Goal: Transaction & Acquisition: Purchase product/service

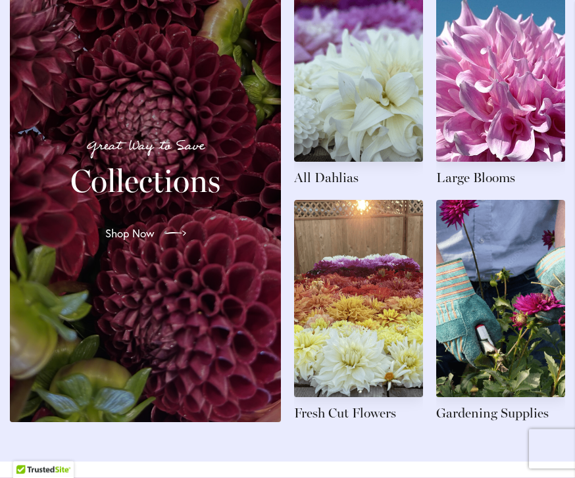
scroll to position [1521, 0]
click at [495, 180] on link at bounding box center [500, 75] width 129 height 222
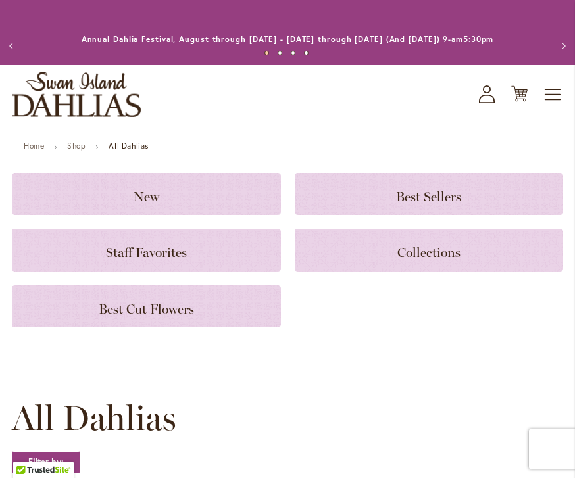
click at [212, 188] on h3 "New" at bounding box center [146, 194] width 237 height 14
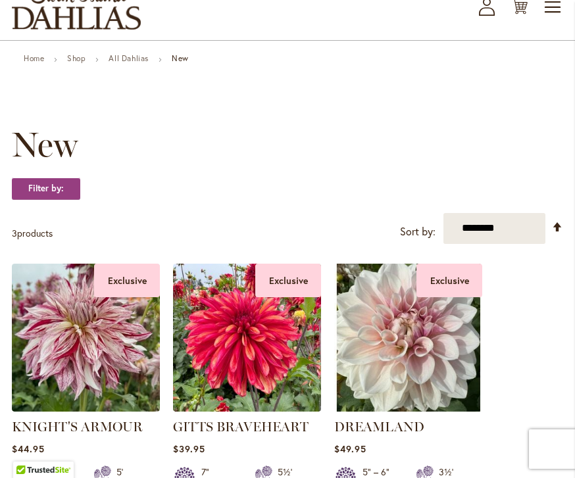
scroll to position [84, 0]
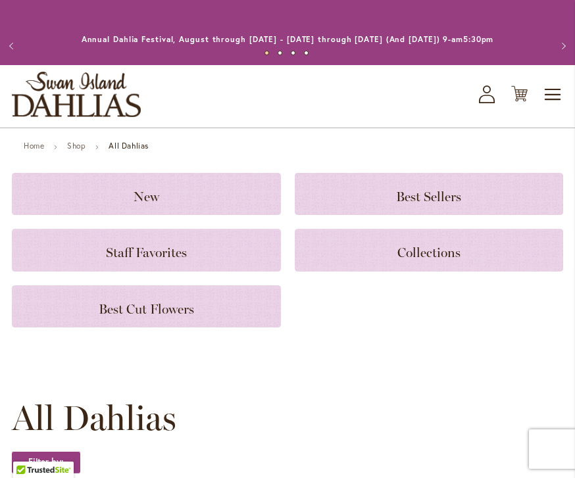
click at [229, 247] on h3 "Staff Favorites" at bounding box center [146, 250] width 237 height 14
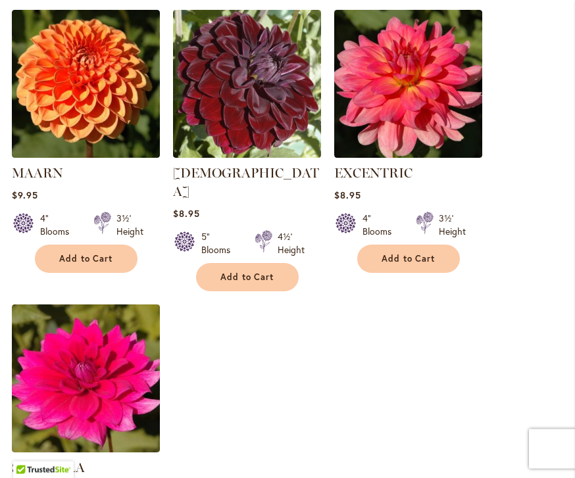
scroll to position [1461, 0]
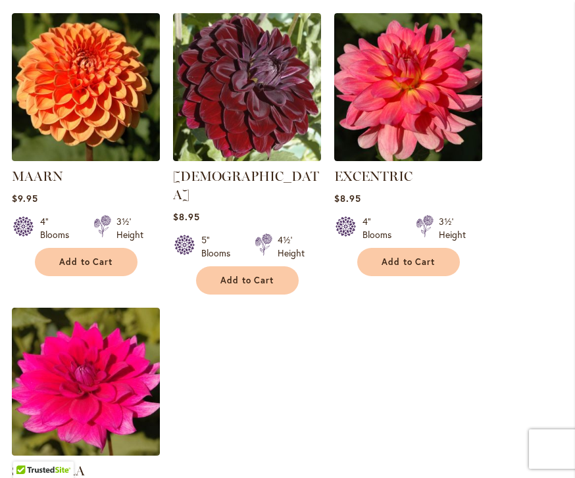
click at [421, 254] on button "Add to Cart" at bounding box center [408, 262] width 103 height 28
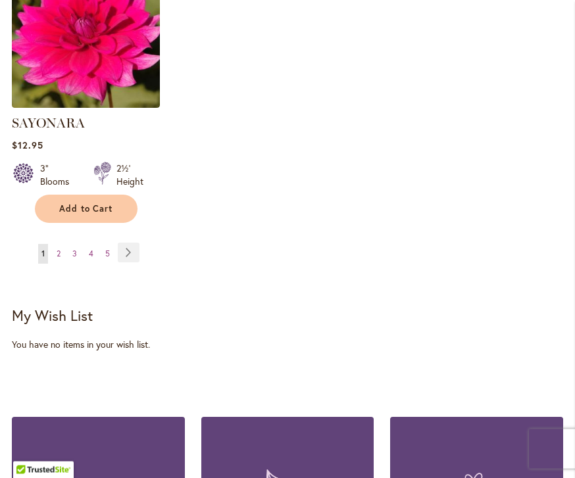
scroll to position [1851, 0]
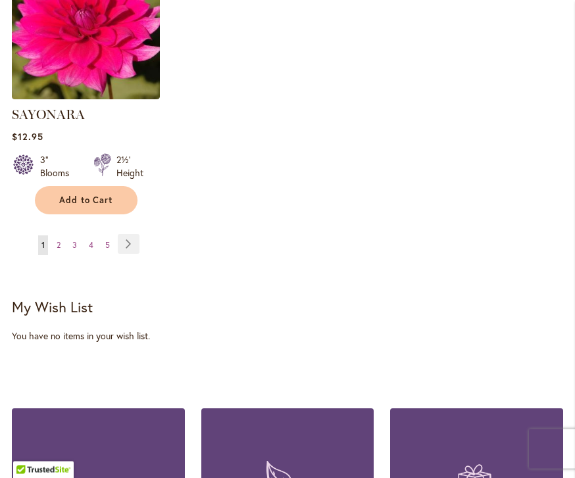
click at [132, 235] on link "Page Next" at bounding box center [129, 245] width 22 height 20
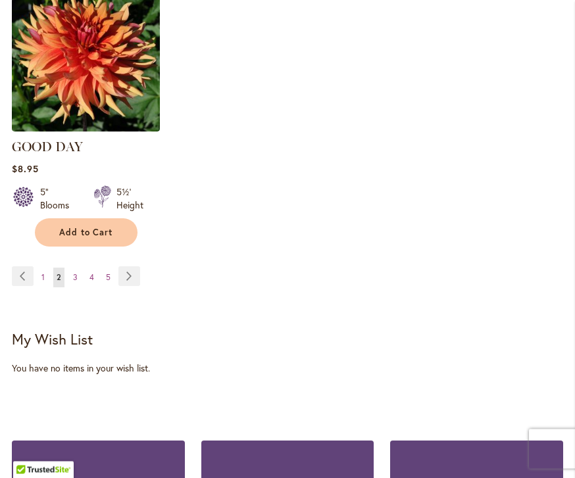
scroll to position [1786, 0]
click at [124, 266] on link "Page Next" at bounding box center [129, 276] width 22 height 20
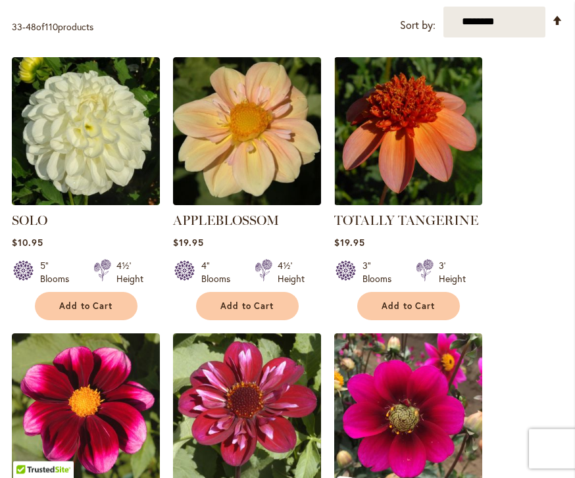
scroll to position [301, 0]
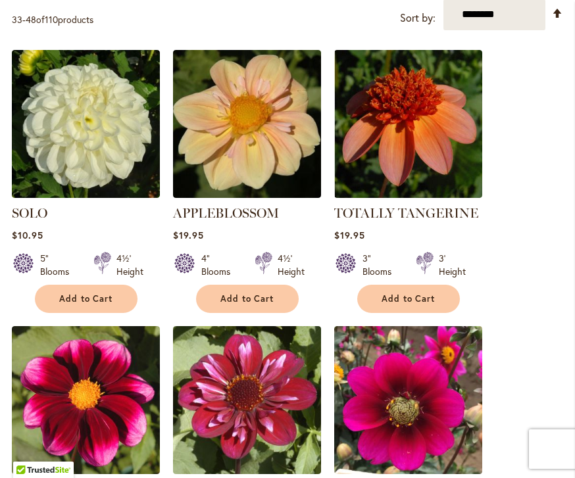
click at [421, 298] on span "Add to Cart" at bounding box center [408, 298] width 54 height 11
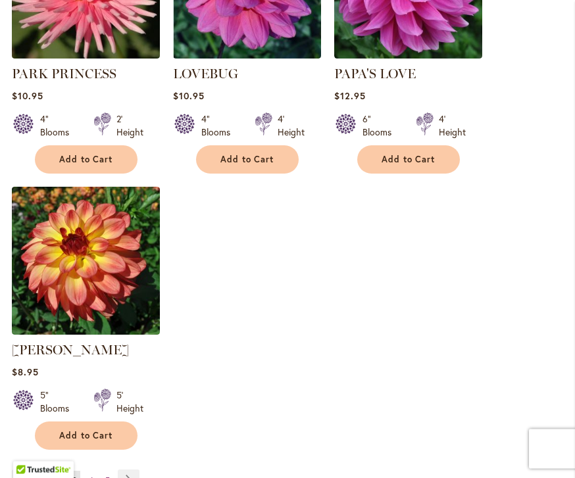
scroll to position [1602, 0]
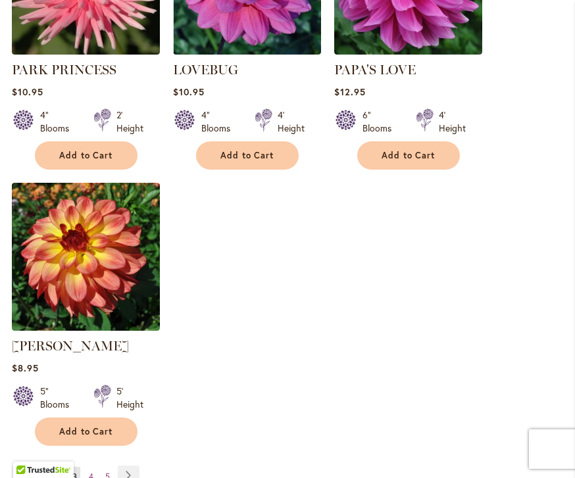
click at [134, 466] on link "Page Next" at bounding box center [129, 476] width 22 height 20
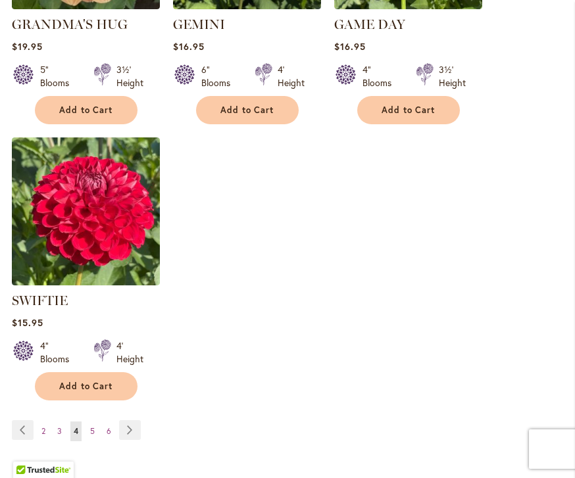
scroll to position [1627, 0]
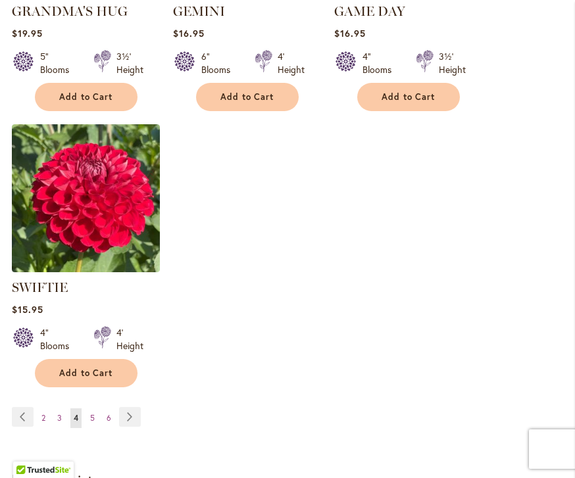
click at [133, 407] on link "Page Next" at bounding box center [130, 417] width 22 height 20
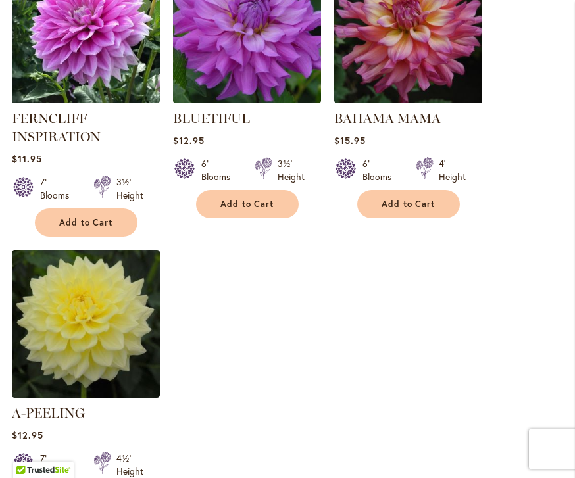
scroll to position [1594, 0]
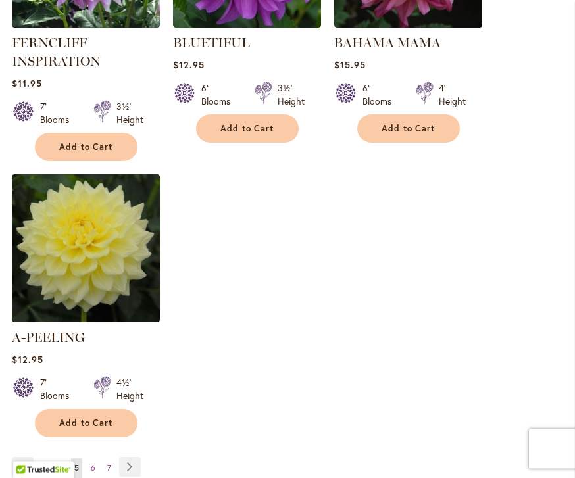
click at [131, 457] on link "Page Next" at bounding box center [130, 467] width 22 height 20
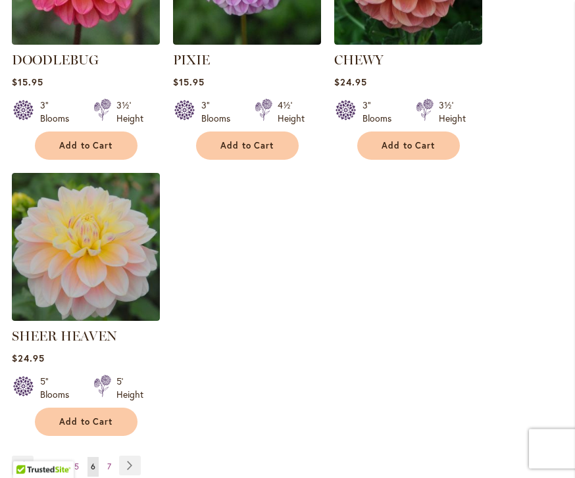
scroll to position [1599, 0]
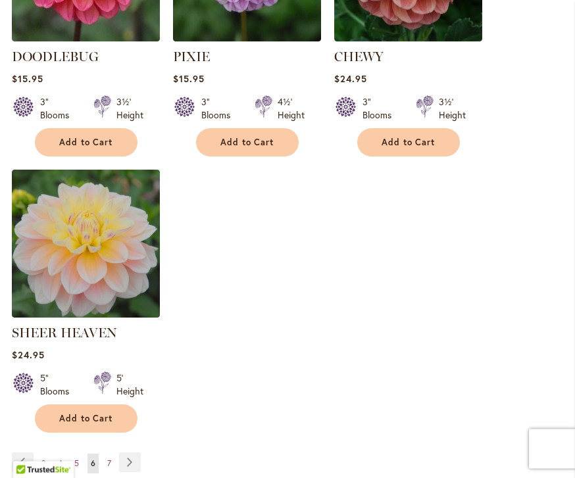
click at [135, 453] on link "Page Next" at bounding box center [130, 463] width 22 height 20
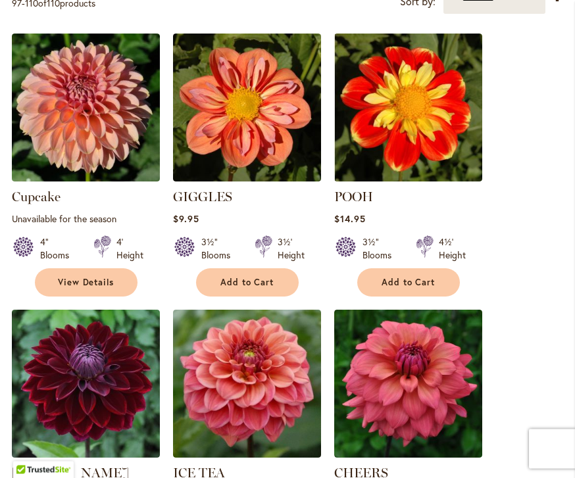
scroll to position [316, 0]
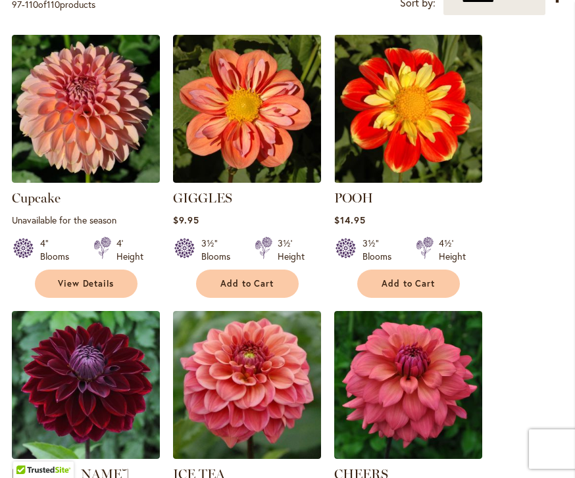
click at [261, 278] on span "Add to Cart" at bounding box center [247, 283] width 54 height 11
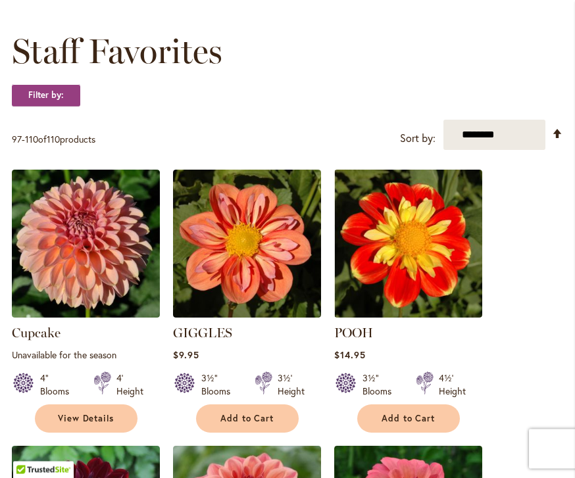
scroll to position [0, 0]
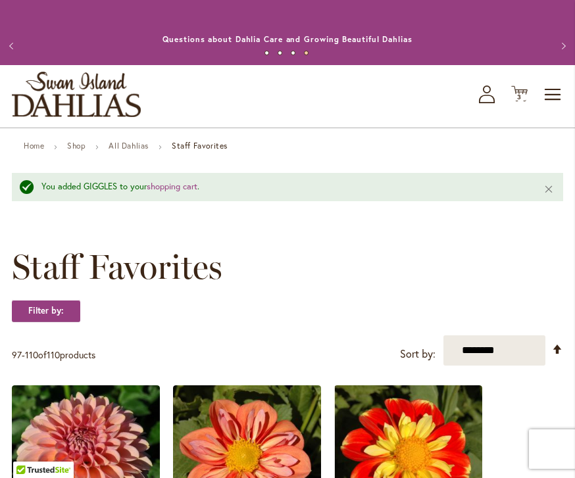
click at [138, 141] on link "All Dahlias" at bounding box center [129, 146] width 40 height 10
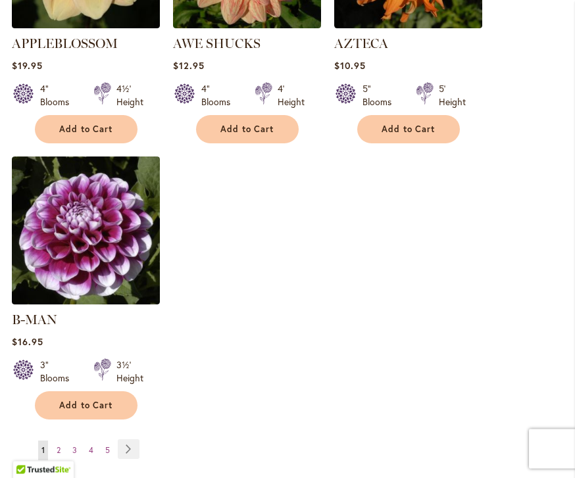
scroll to position [1780, 0]
click at [132, 439] on link "Page Next" at bounding box center [129, 449] width 22 height 20
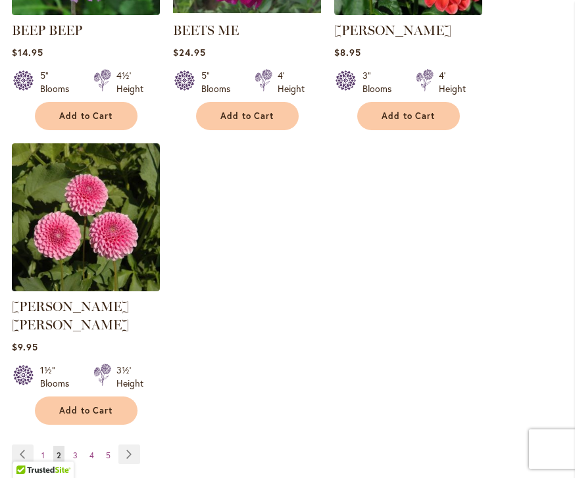
scroll to position [1777, 0]
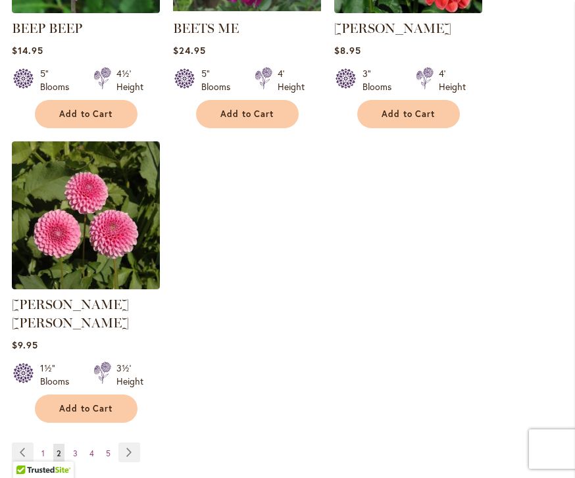
click at [135, 443] on link "Page Next" at bounding box center [129, 453] width 22 height 20
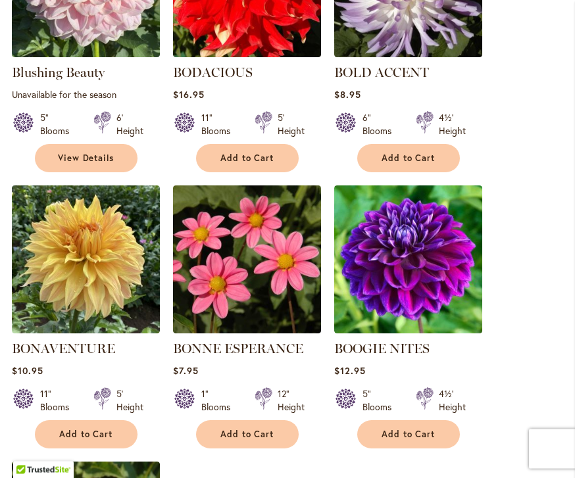
scroll to position [1459, 0]
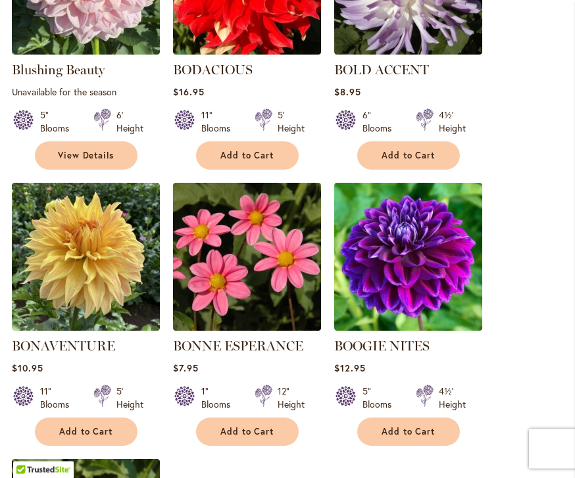
click at [86, 423] on button "Add to Cart" at bounding box center [86, 432] width 103 height 28
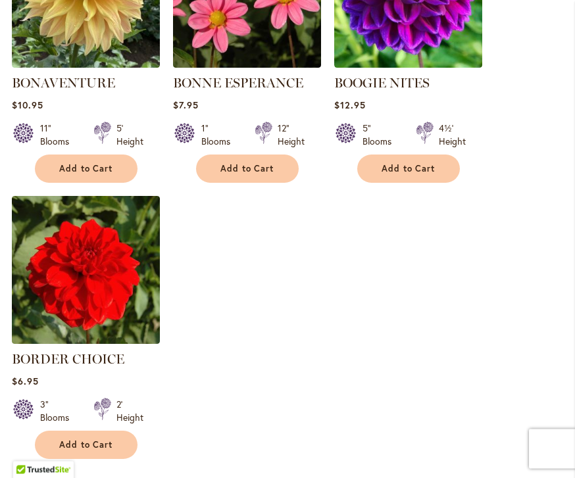
scroll to position [1760, 0]
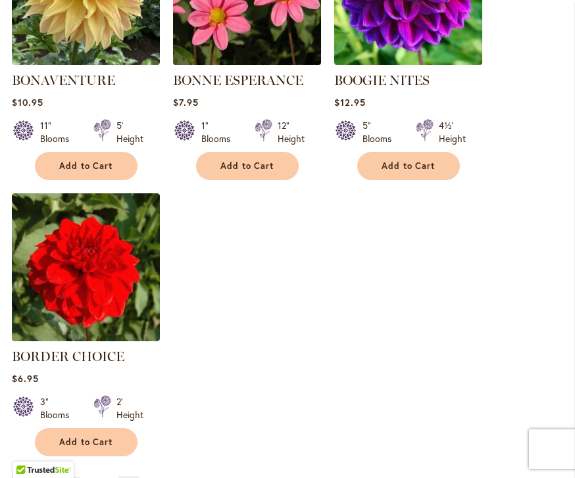
click at [134, 478] on link "Page Next" at bounding box center [129, 486] width 22 height 20
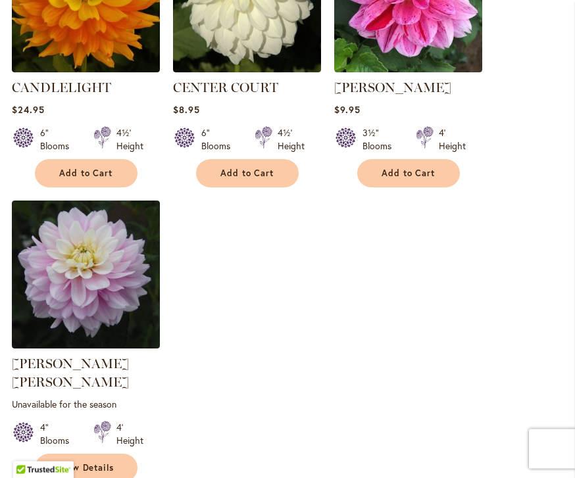
scroll to position [1738, 0]
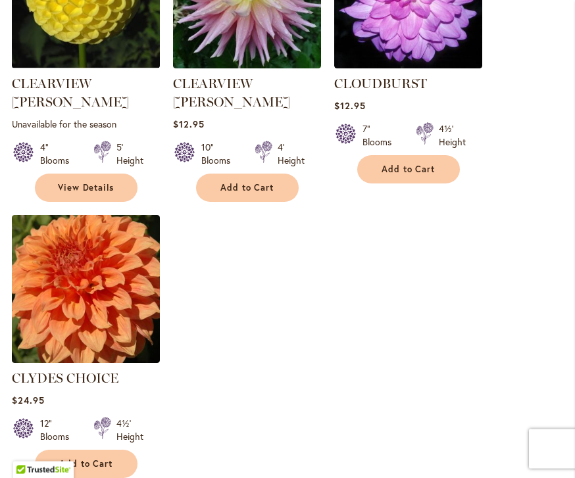
scroll to position [1782, 0]
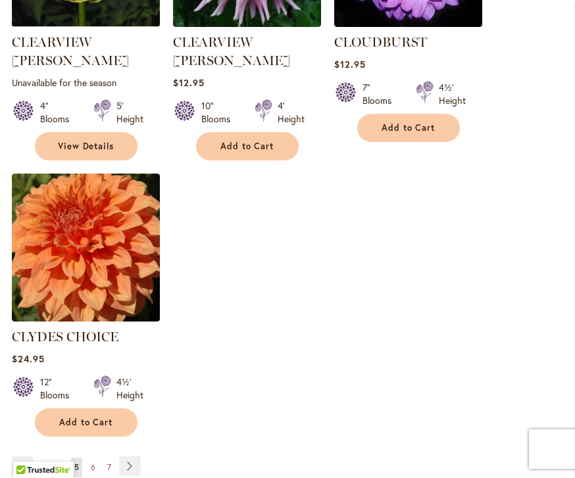
click at [128, 456] on link "Page Next" at bounding box center [130, 466] width 22 height 20
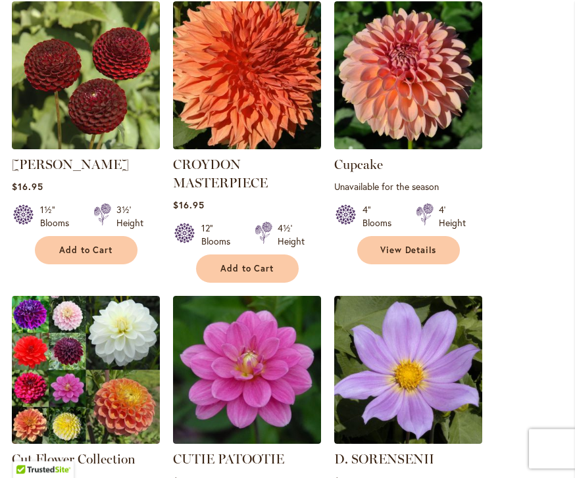
scroll to position [1090, 0]
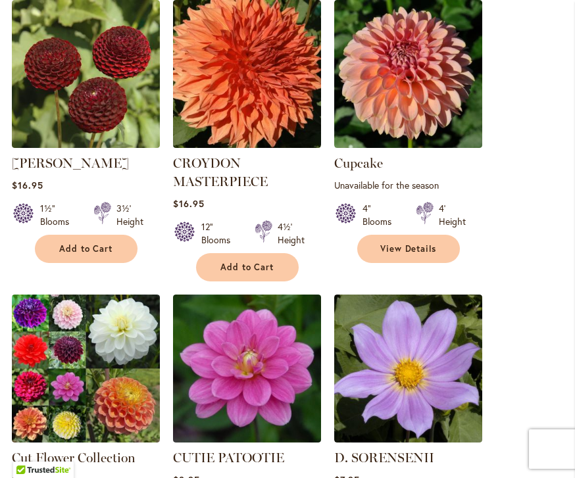
click at [249, 259] on button "Add to Cart" at bounding box center [247, 267] width 103 height 28
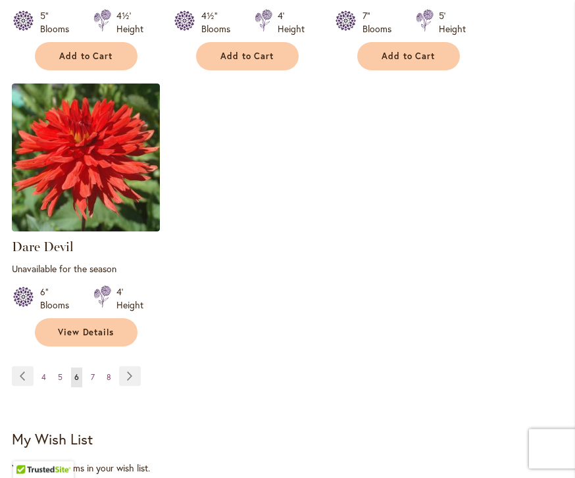
scroll to position [1903, 0]
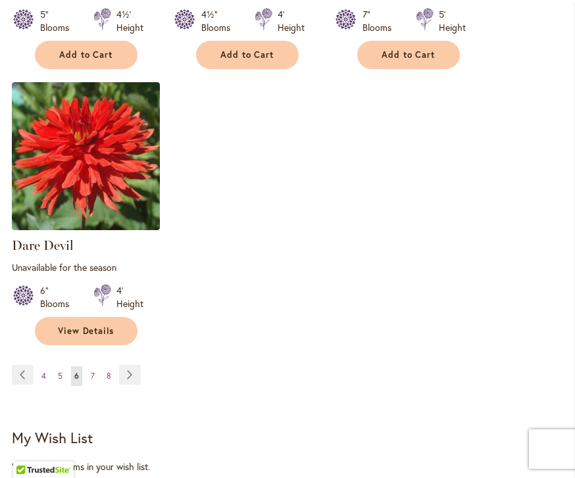
click at [128, 370] on link "Page Next" at bounding box center [130, 375] width 22 height 20
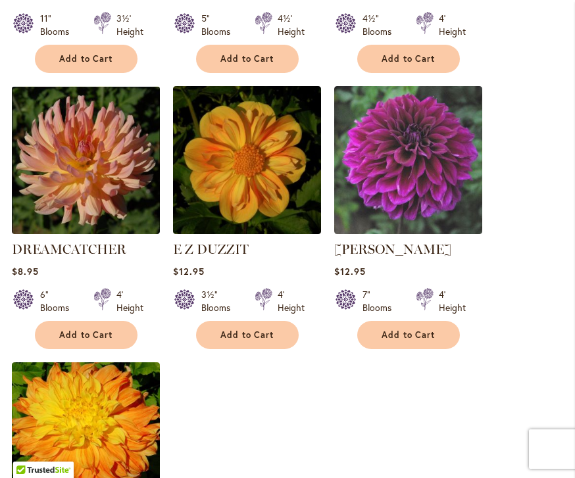
scroll to position [1575, 0]
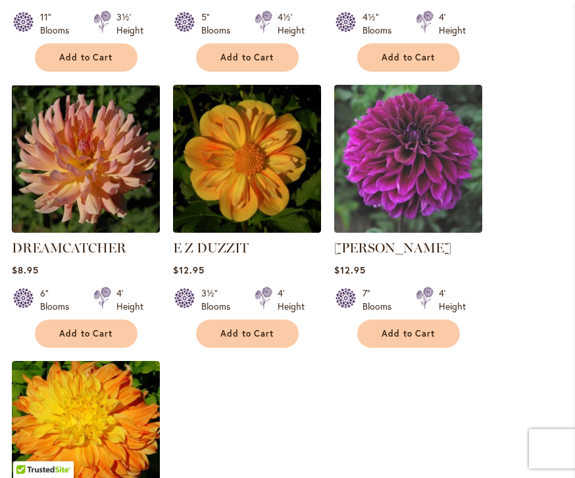
click at [248, 320] on button "Add to Cart" at bounding box center [247, 334] width 103 height 28
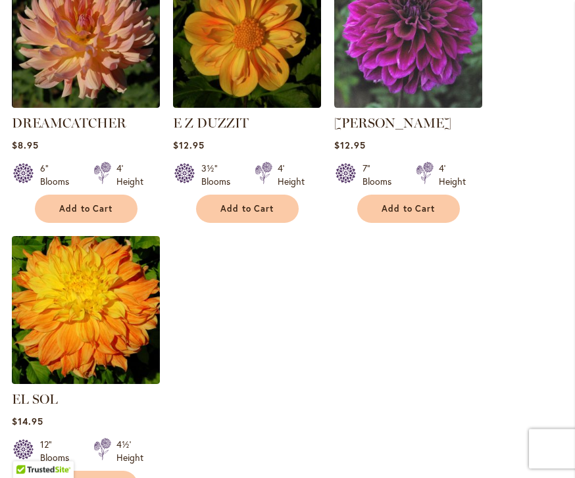
scroll to position [1736, 0]
click at [97, 478] on span "Add to Cart" at bounding box center [86, 484] width 54 height 11
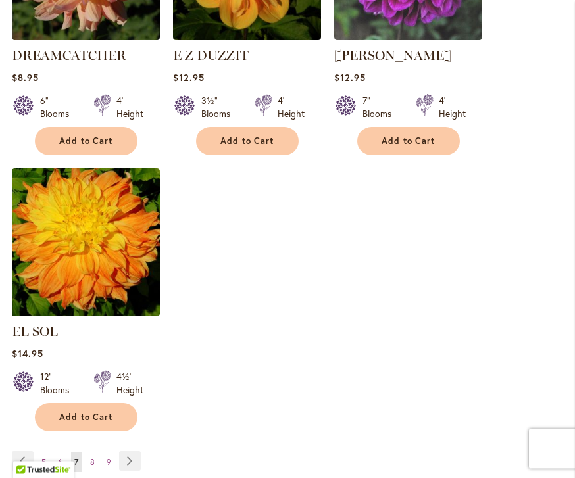
scroll to position [1805, 0]
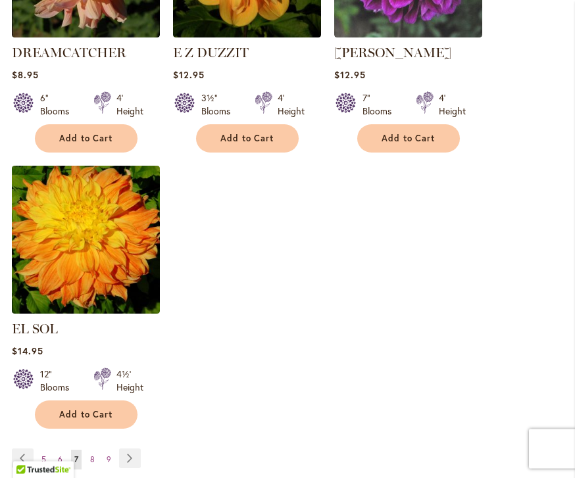
click at [130, 449] on link "Page Next" at bounding box center [130, 459] width 22 height 20
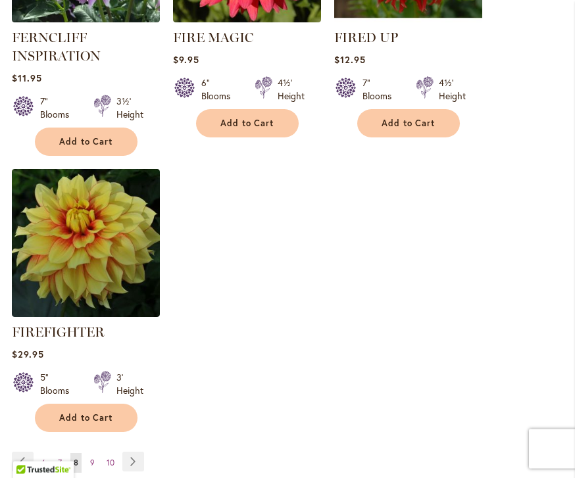
scroll to position [1813, 0]
click at [129, 457] on link "Page Next" at bounding box center [133, 462] width 22 height 20
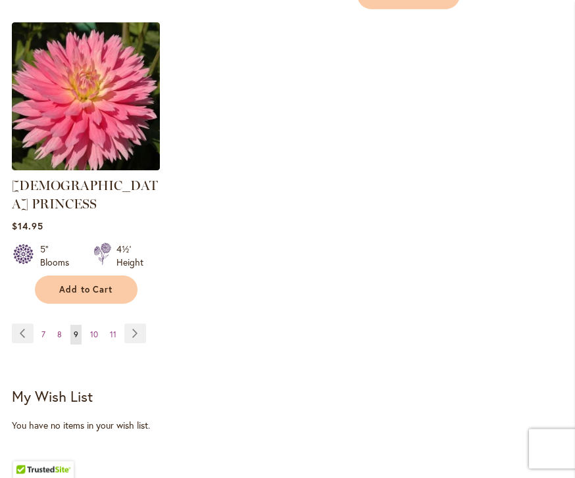
scroll to position [1970, 0]
click at [136, 324] on link "Page Next" at bounding box center [135, 334] width 22 height 20
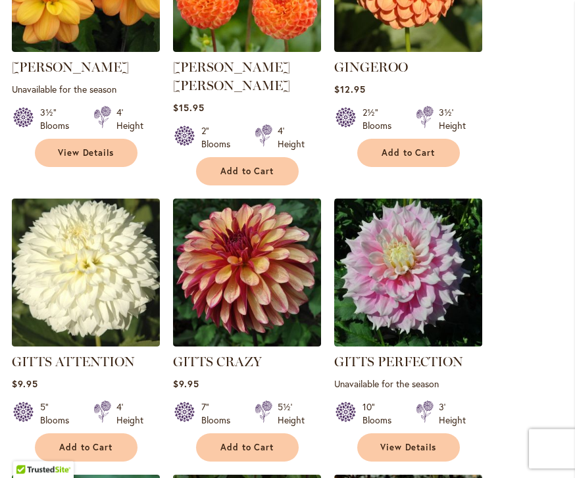
scroll to position [910, 0]
click at [253, 442] on span "Add to Cart" at bounding box center [247, 447] width 54 height 11
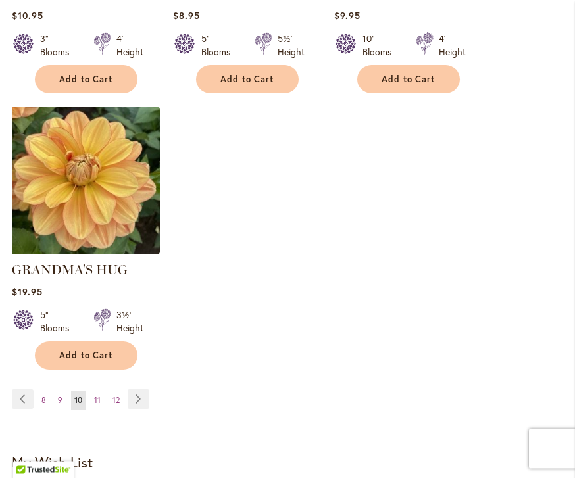
scroll to position [1898, 0]
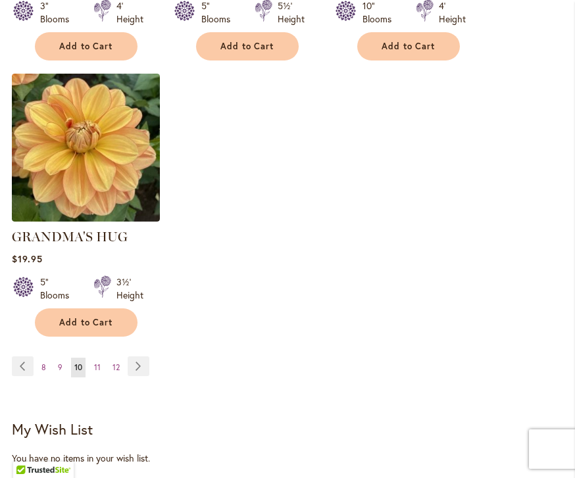
click at [135, 356] on link "Page Next" at bounding box center [139, 366] width 22 height 20
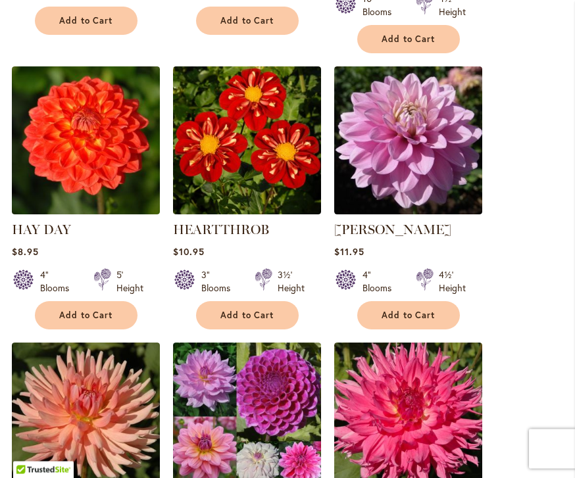
scroll to position [1042, 0]
click at [241, 313] on span "Add to Cart" at bounding box center [247, 315] width 54 height 11
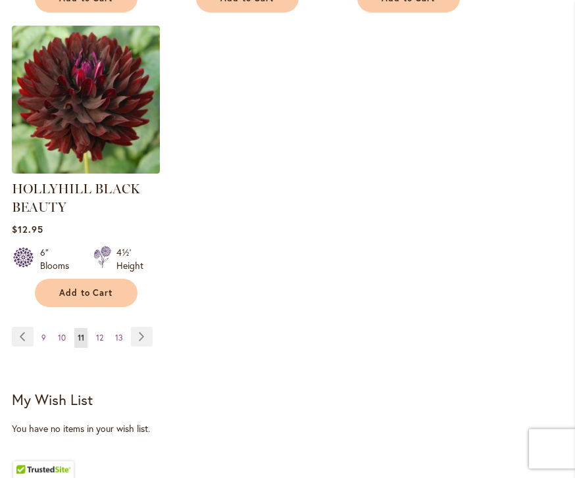
scroll to position [1983, 0]
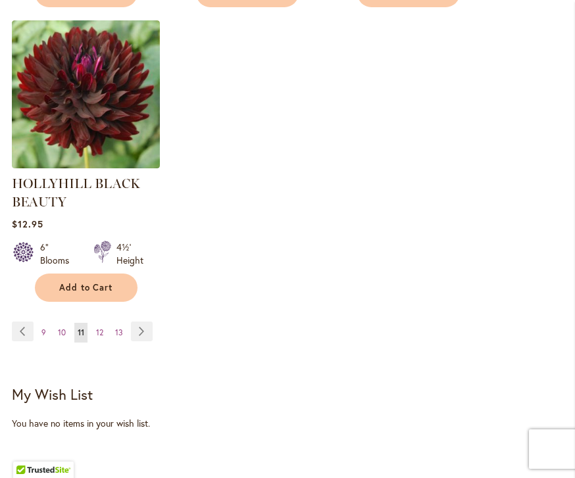
click at [143, 322] on link "Page Next" at bounding box center [142, 332] width 22 height 20
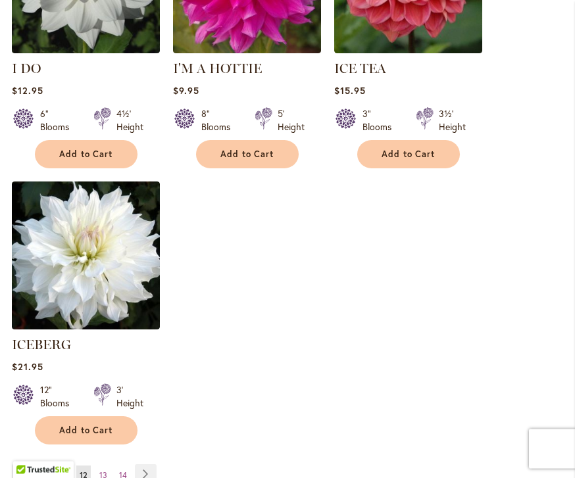
scroll to position [1763, 0]
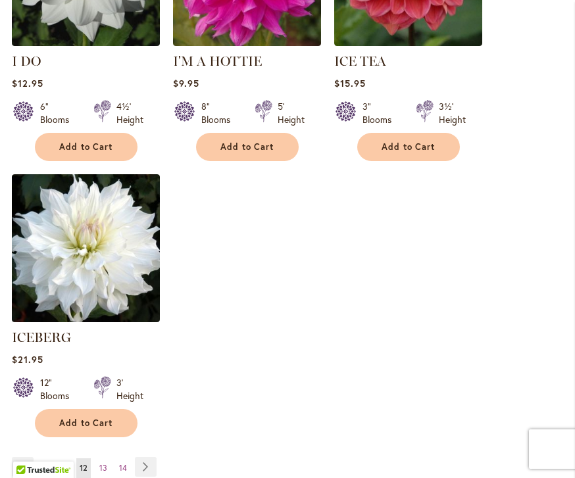
click at [145, 457] on link "Page Next" at bounding box center [146, 467] width 22 height 20
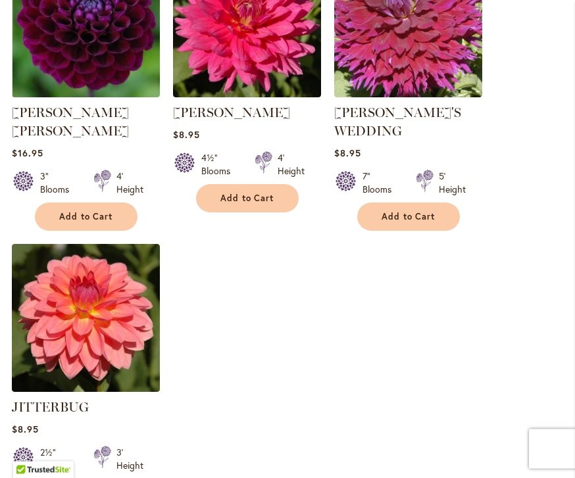
scroll to position [1725, 0]
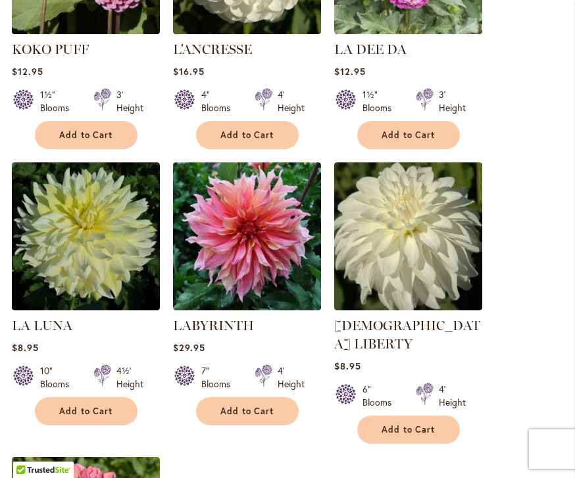
scroll to position [1481, 0]
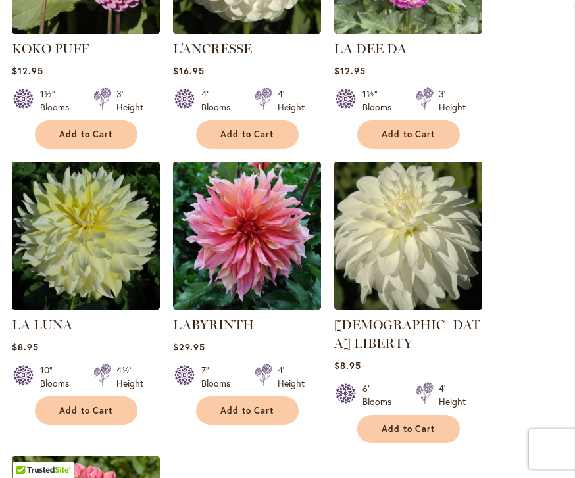
click at [244, 405] on span "Add to Cart" at bounding box center [247, 410] width 54 height 11
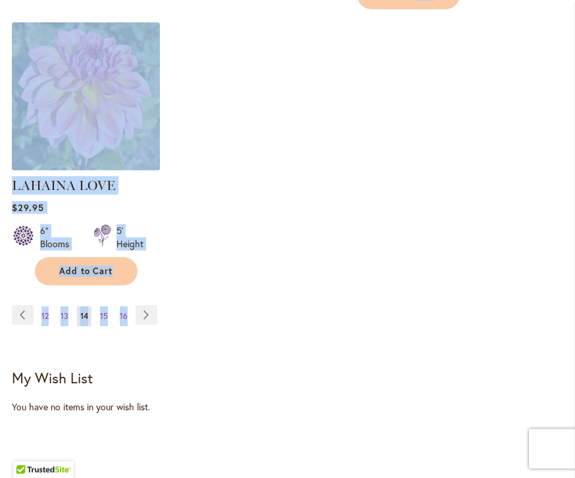
scroll to position [1969, 0]
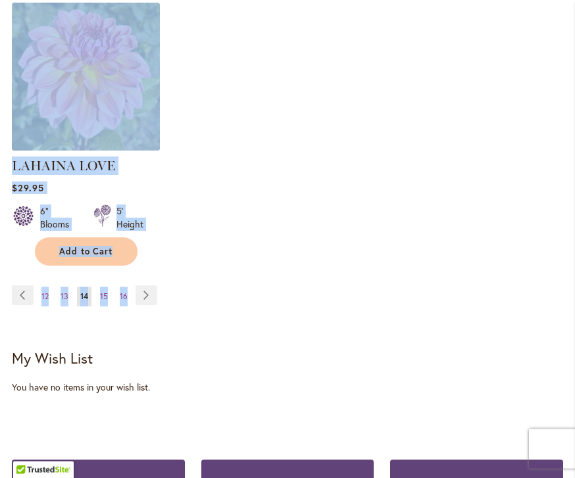
click at [378, 350] on div "My Wish List" at bounding box center [287, 359] width 551 height 18
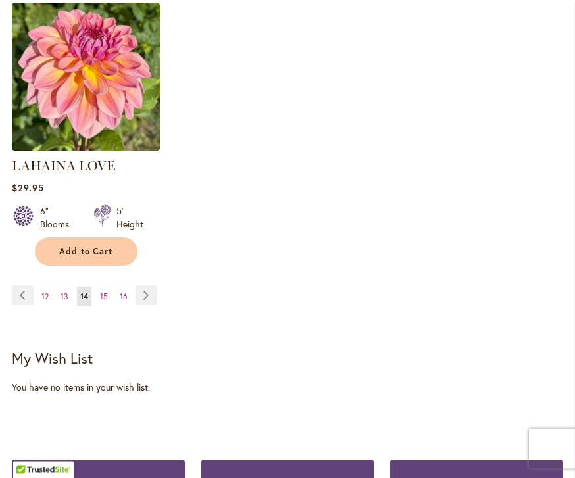
click at [151, 286] on link "Page Next" at bounding box center [146, 296] width 22 height 20
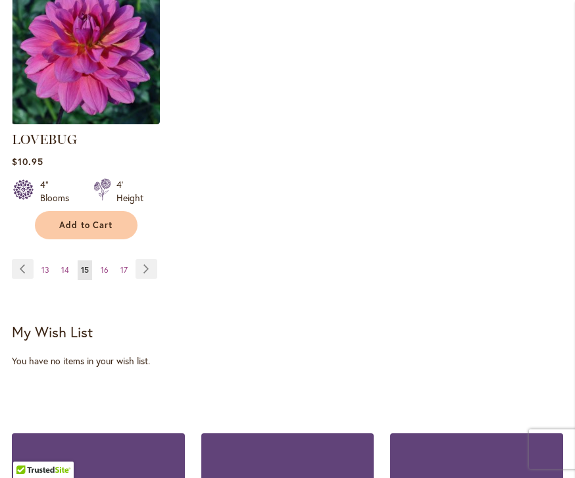
scroll to position [2023, 0]
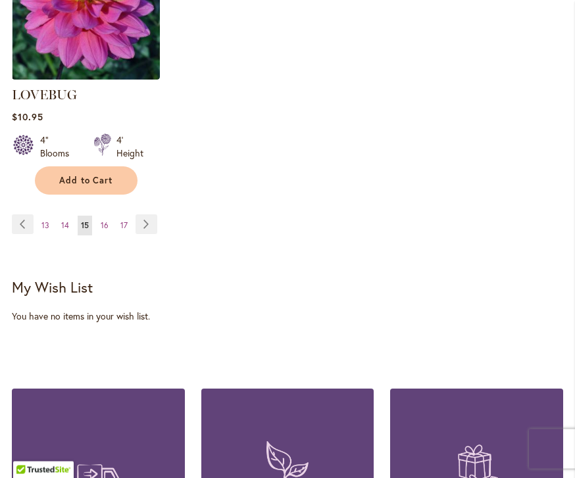
click at [157, 214] on ul "Page Previous Page 13 Page 14 You're currently reading page 15 Page 16 Page 17 …" at bounding box center [87, 224] width 151 height 21
click at [155, 214] on link "Page Next" at bounding box center [146, 224] width 22 height 20
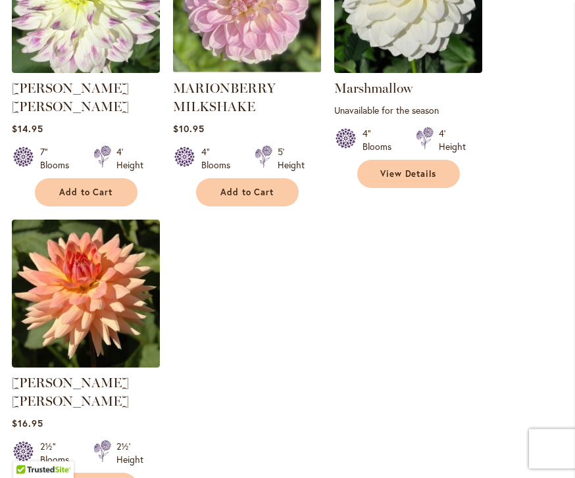
scroll to position [1736, 0]
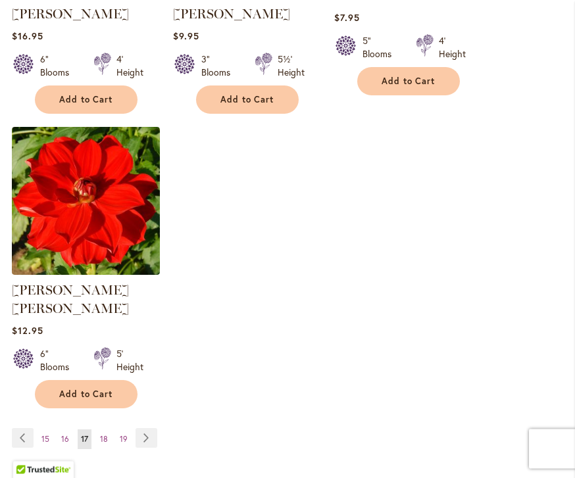
scroll to position [1810, 0]
click at [151, 428] on link "Page Next" at bounding box center [146, 438] width 22 height 20
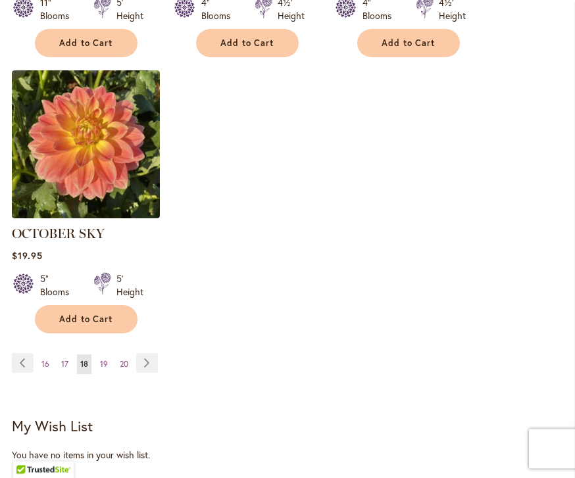
scroll to position [1848, 0]
click at [155, 353] on link "Page Next" at bounding box center [147, 363] width 22 height 20
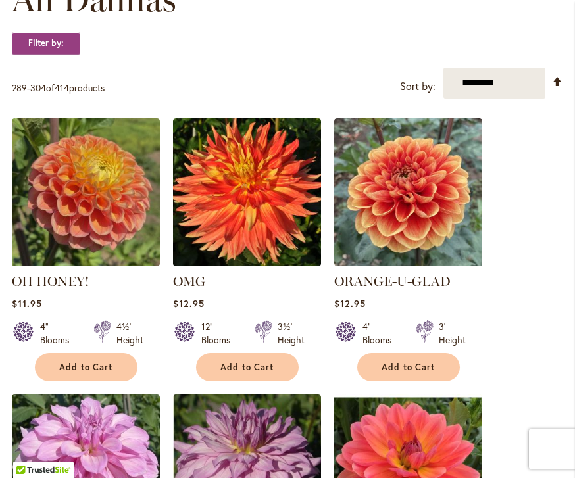
scroll to position [418, 0]
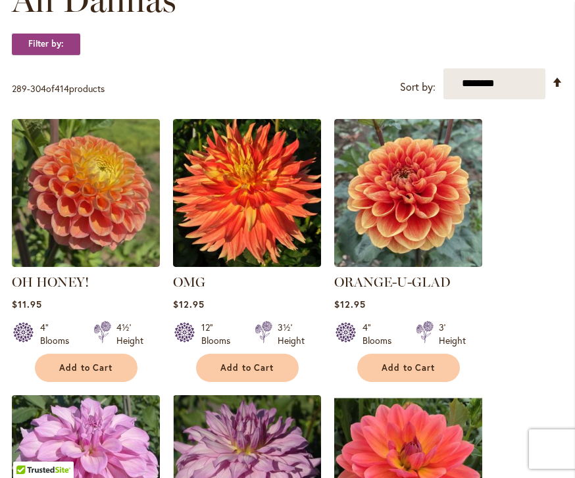
click at [109, 367] on span "Add to Cart" at bounding box center [86, 367] width 54 height 11
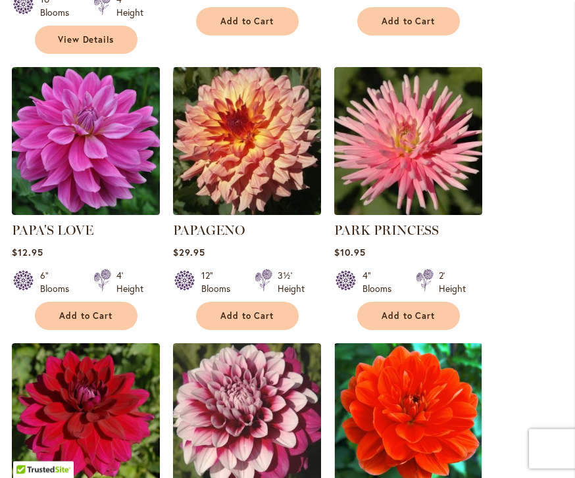
scroll to position [1352, 0]
click at [262, 310] on span "Add to Cart" at bounding box center [247, 315] width 54 height 11
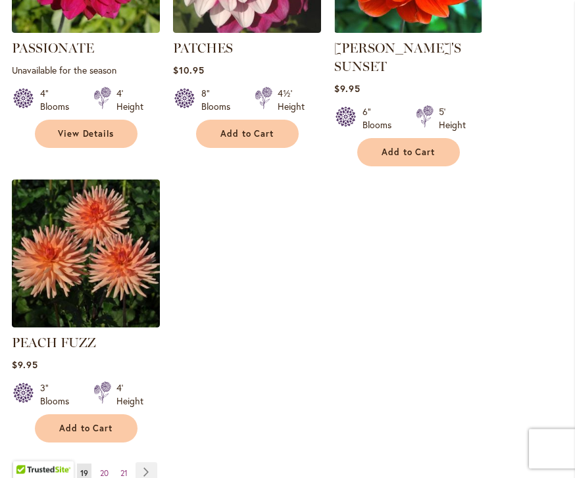
scroll to position [1811, 0]
click at [155, 462] on link "Page Next" at bounding box center [146, 472] width 22 height 20
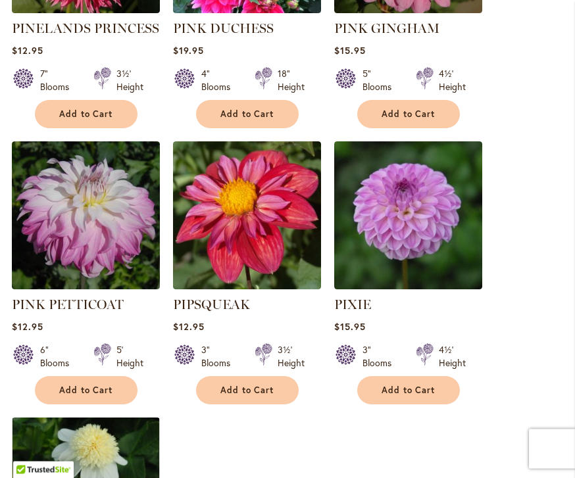
scroll to position [1544, 0]
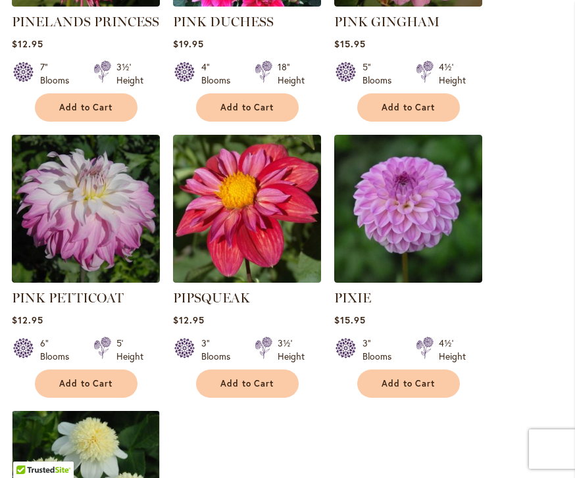
click at [250, 370] on button "Add to Cart" at bounding box center [247, 384] width 103 height 28
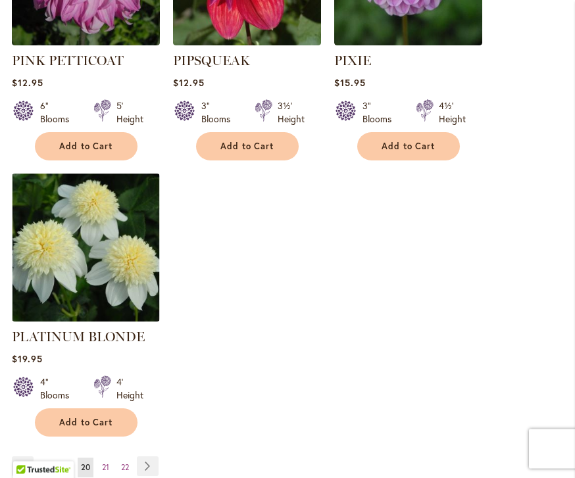
scroll to position [1814, 0]
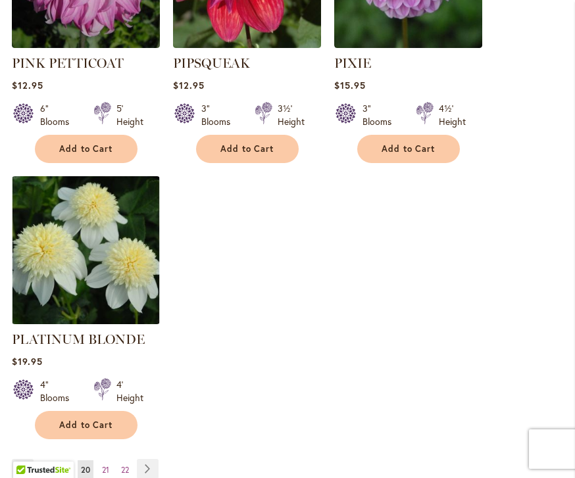
click at [95, 420] on span "Add to Cart" at bounding box center [86, 425] width 54 height 11
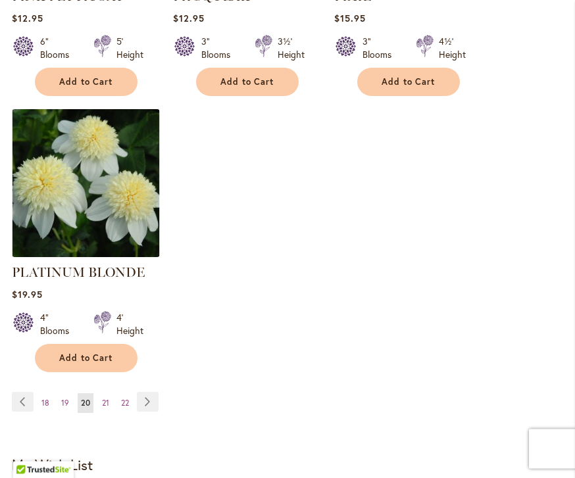
scroll to position [1880, 0]
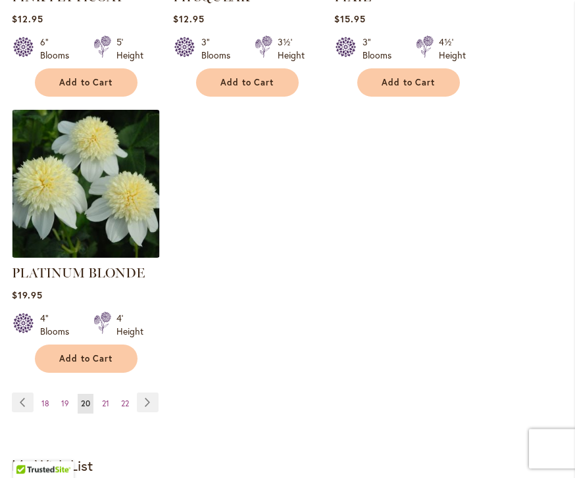
click at [149, 393] on link "Page Next" at bounding box center [148, 403] width 22 height 20
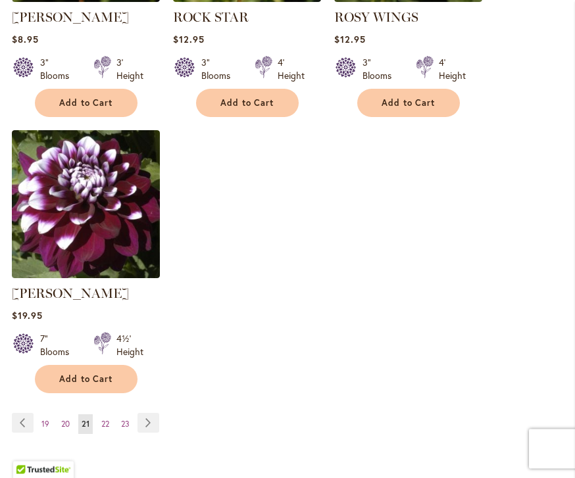
scroll to position [1803, 0]
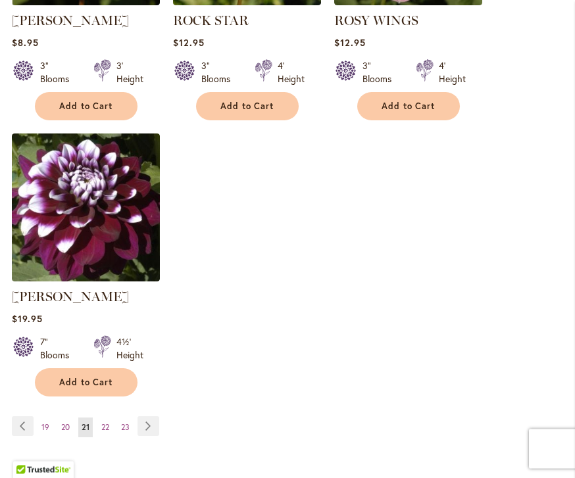
click at [150, 422] on link "Page Next" at bounding box center [148, 427] width 22 height 20
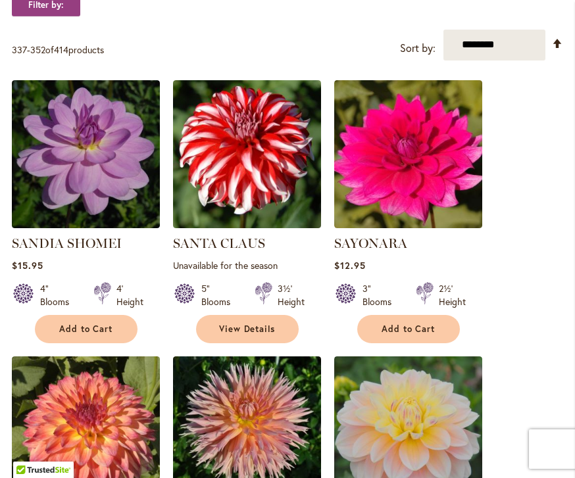
scroll to position [438, 0]
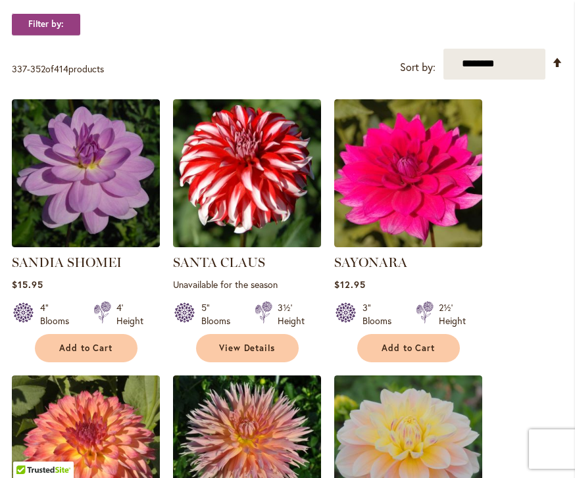
click at [100, 344] on span "Add to Cart" at bounding box center [86, 348] width 54 height 11
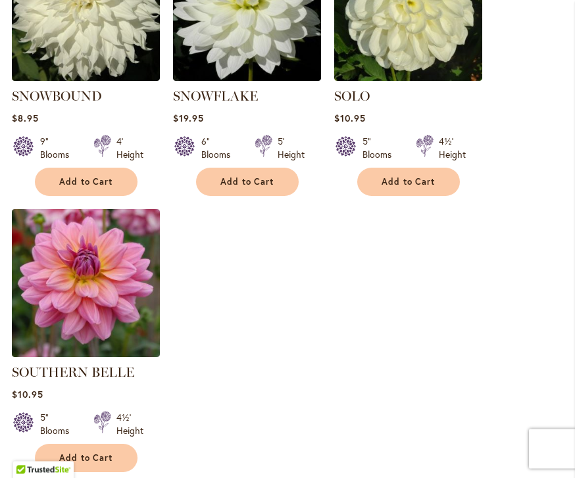
scroll to position [1763, 0]
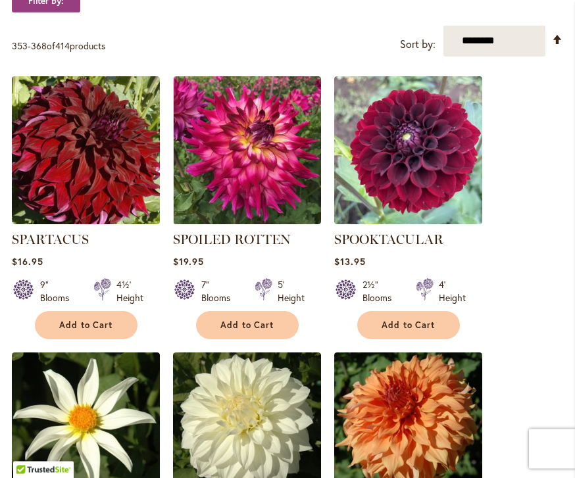
scroll to position [453, 0]
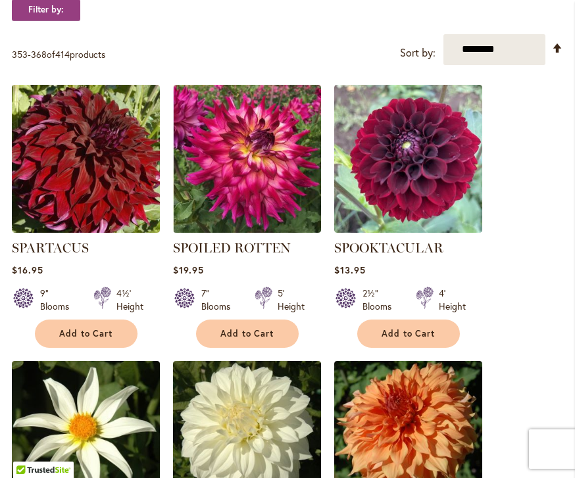
click at [253, 325] on button "Add to Cart" at bounding box center [247, 334] width 103 height 28
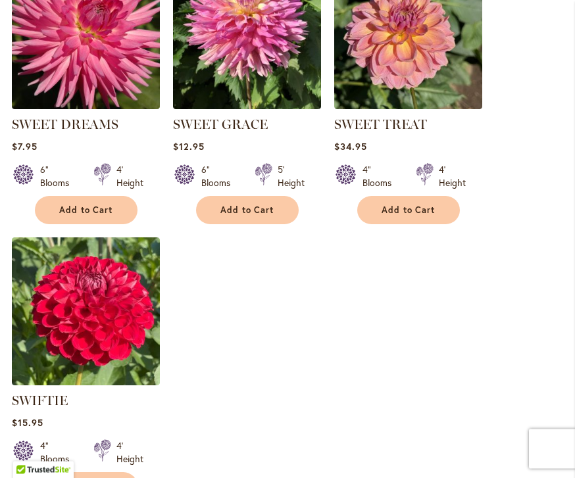
scroll to position [1735, 0]
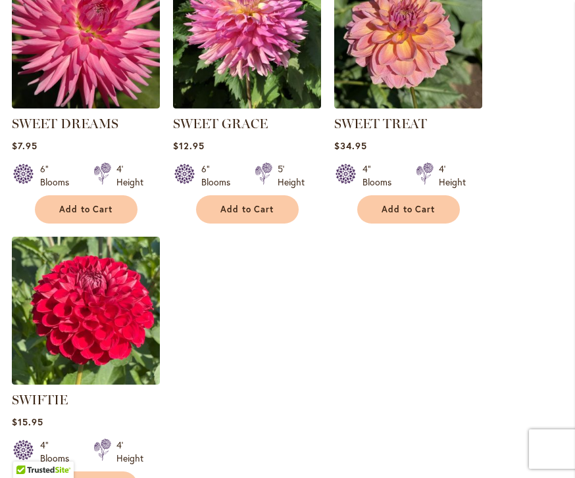
click at [109, 478] on span "Add to Cart" at bounding box center [86, 485] width 54 height 11
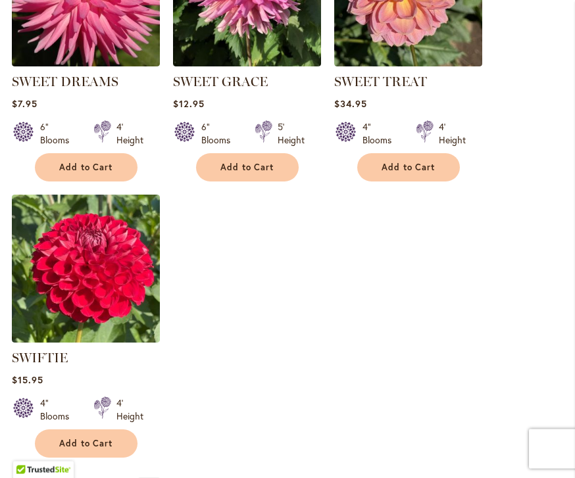
scroll to position [1917, 0]
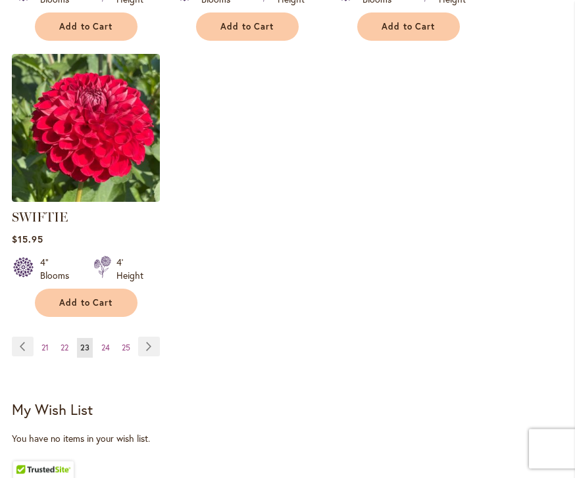
click at [159, 341] on link "Page Next" at bounding box center [149, 347] width 22 height 20
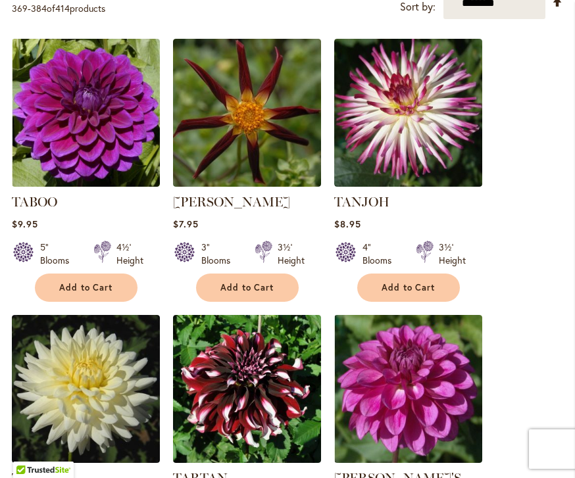
scroll to position [501, 0]
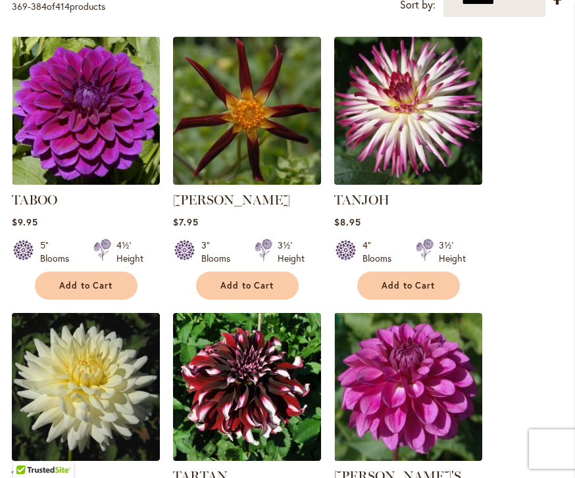
click at [428, 280] on span "Add to Cart" at bounding box center [408, 285] width 54 height 11
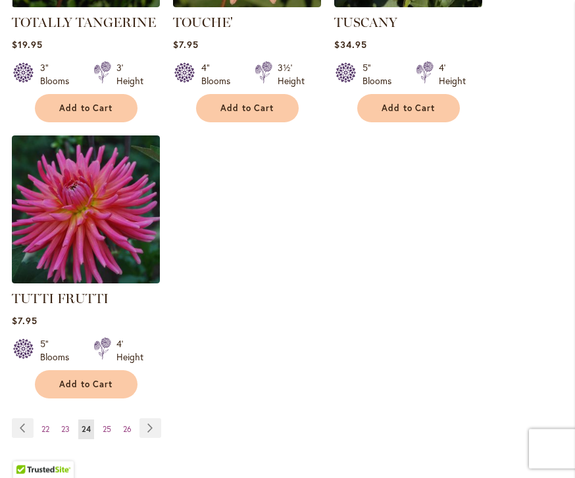
scroll to position [1836, 0]
click at [157, 418] on link "Page Next" at bounding box center [150, 428] width 22 height 20
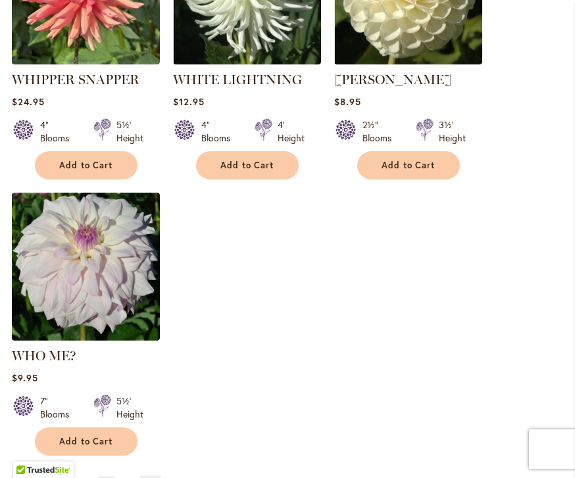
scroll to position [1771, 0]
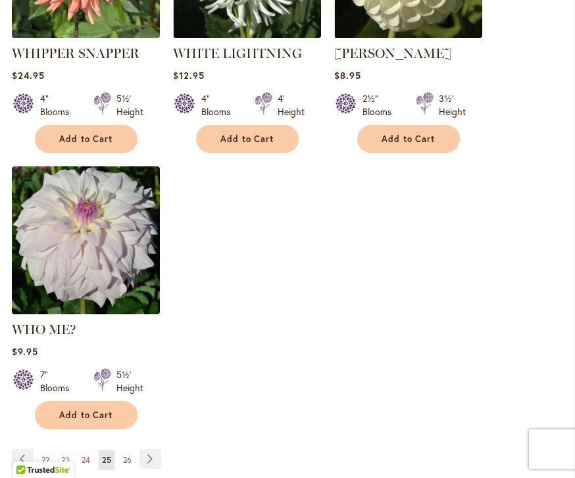
click at [157, 449] on link "Page Next" at bounding box center [150, 459] width 22 height 20
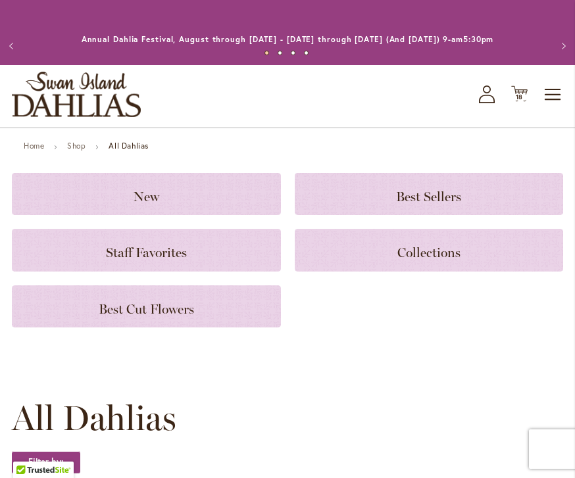
click at [522, 80] on div "Toggle Nav Shop All Shop Dahlia Tubers Collections Fresh Cut Dahlias Gardening …" at bounding box center [287, 96] width 575 height 62
click at [526, 96] on span "18 18 items" at bounding box center [519, 97] width 13 height 7
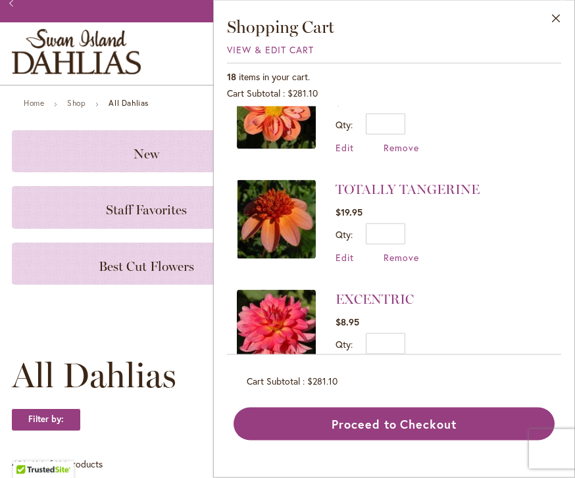
scroll to position [43, 0]
click at [453, 441] on button "Proceed to Checkout" at bounding box center [393, 424] width 321 height 33
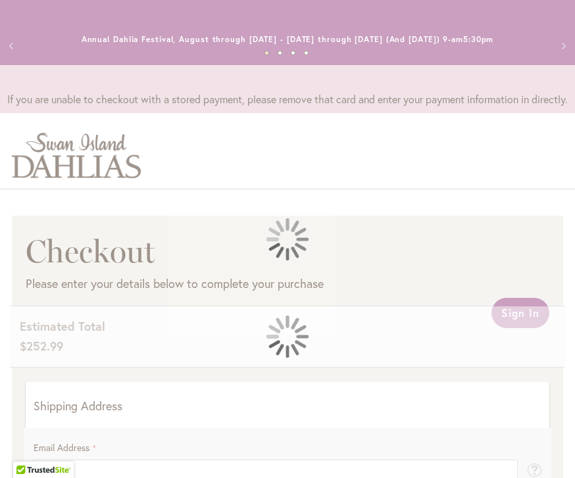
select select "**"
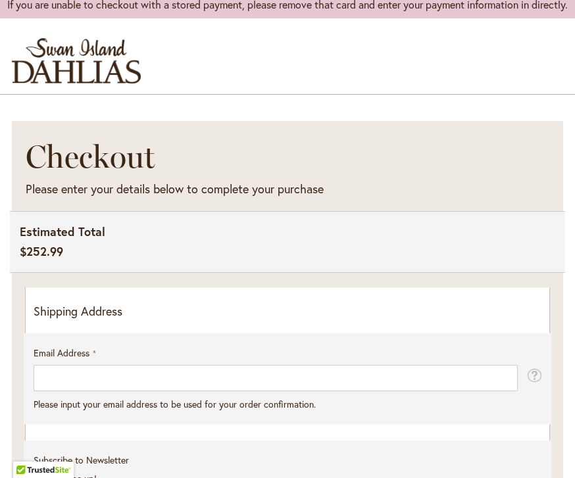
click at [285, 310] on p "Shipping Address" at bounding box center [288, 311] width 508 height 17
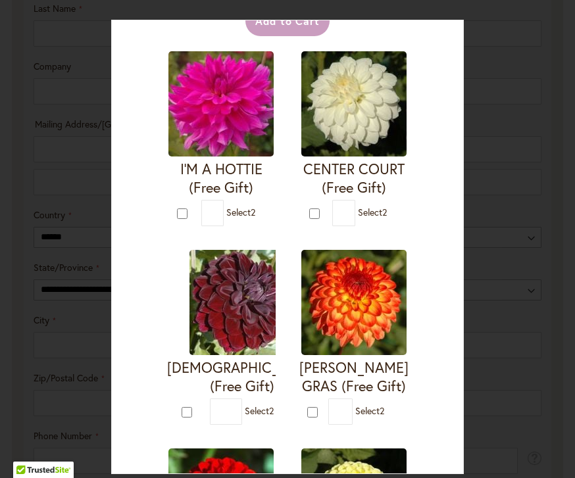
scroll to position [67, 0]
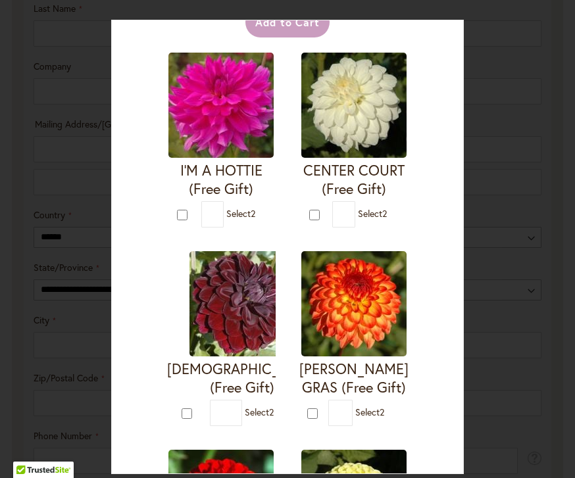
type input "*"
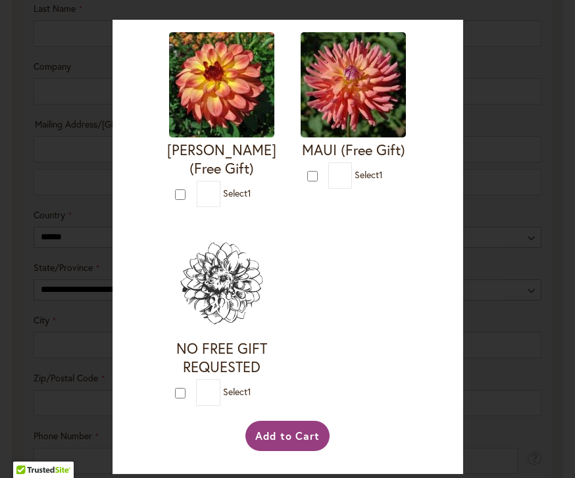
scroll to position [2424, 0]
type input "*"
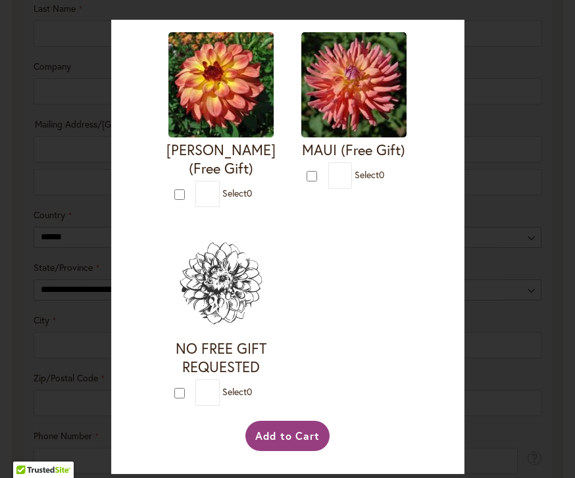
scroll to position [2995, 0]
click at [299, 451] on button "Add to Cart" at bounding box center [287, 436] width 85 height 30
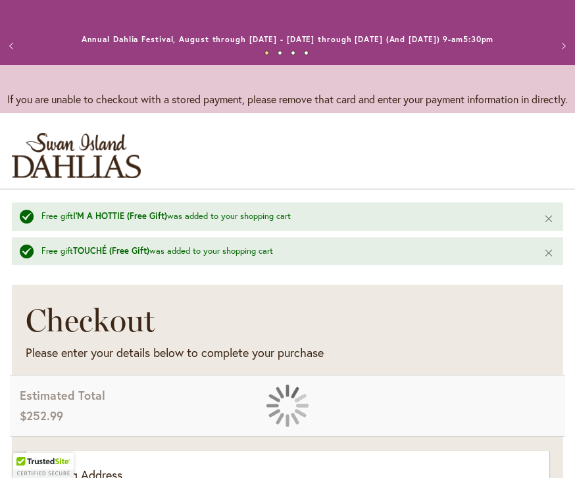
select select "**"
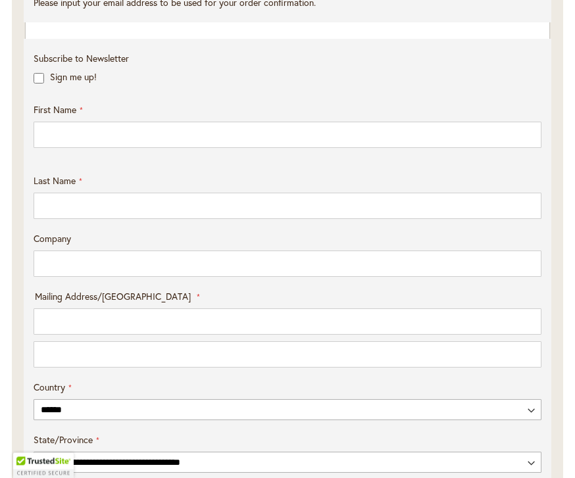
scroll to position [566, 0]
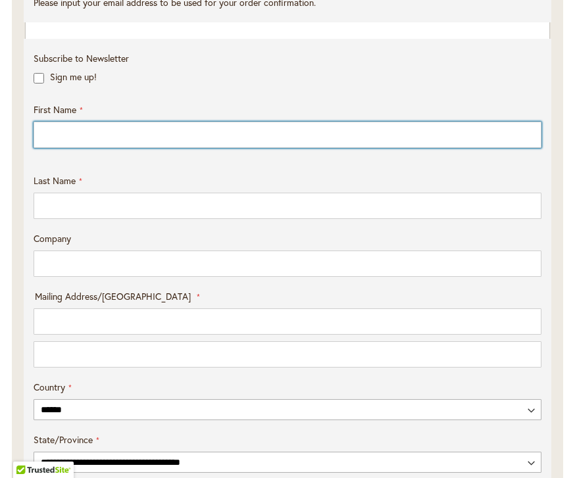
click at [258, 129] on input "First Name" at bounding box center [288, 135] width 508 height 26
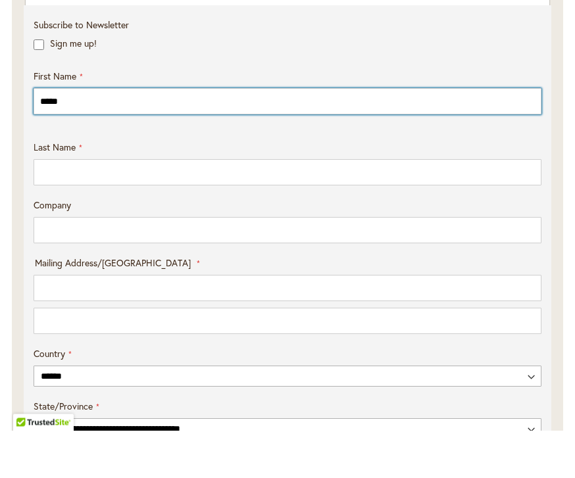
type input "*****"
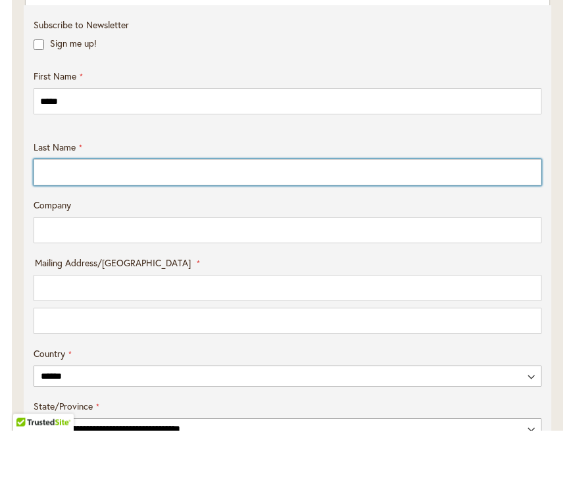
click at [150, 207] on input "Last Name" at bounding box center [288, 220] width 508 height 26
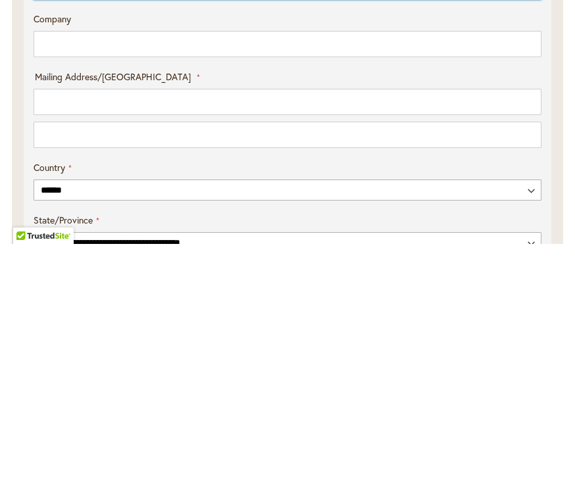
type input "******"
click at [163, 323] on input "Mailing Address/PO BOX: Line 1" at bounding box center [288, 336] width 508 height 26
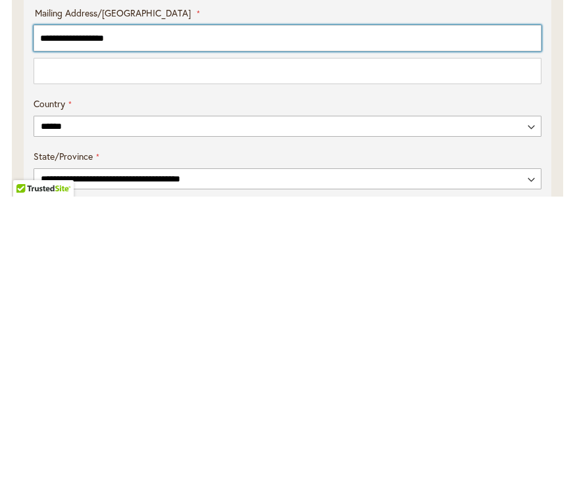
scroll to position [569, 0]
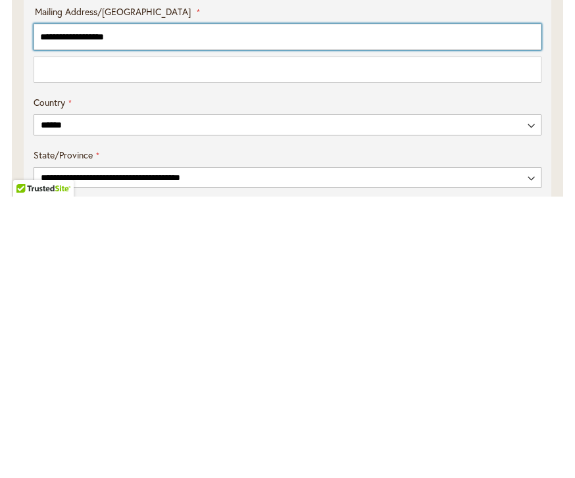
type input "**********"
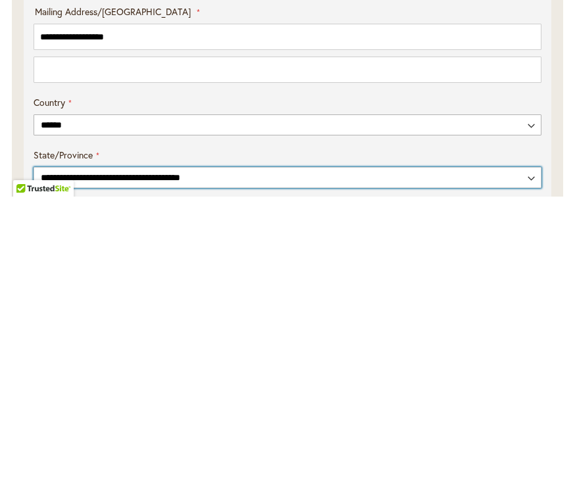
click at [205, 449] on select "**********" at bounding box center [288, 459] width 508 height 21
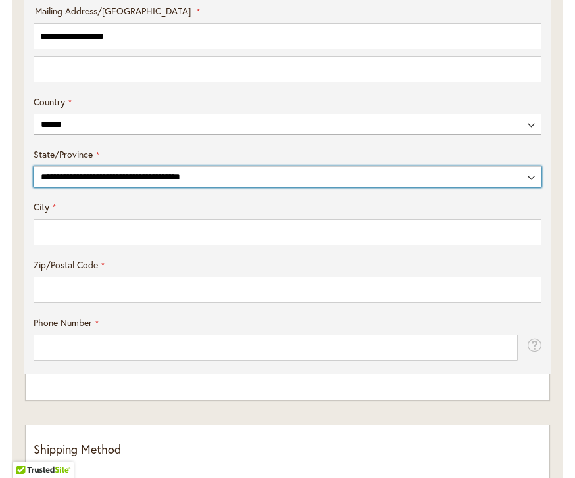
select select "**"
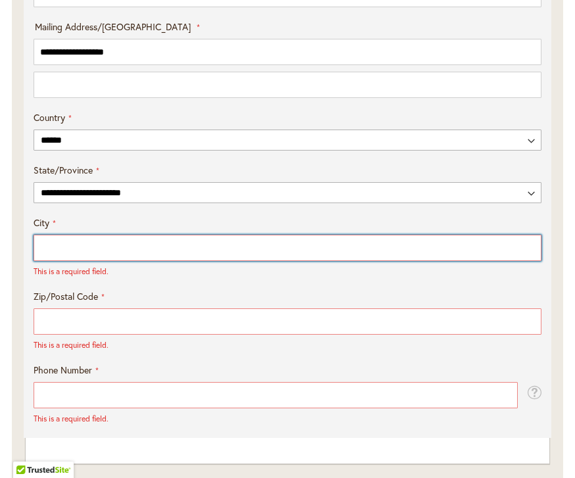
click at [288, 237] on input "City" at bounding box center [288, 248] width 508 height 26
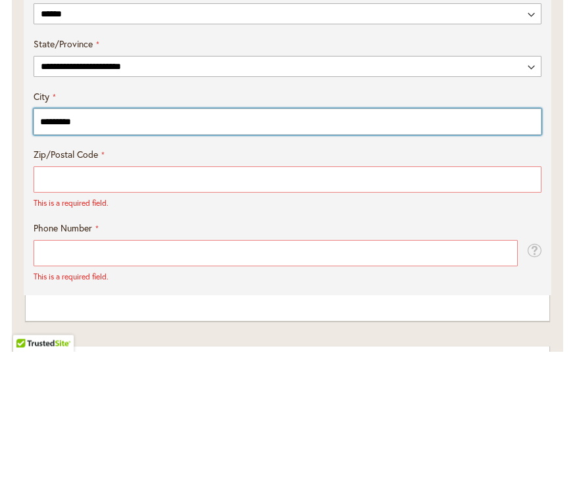
type input "*********"
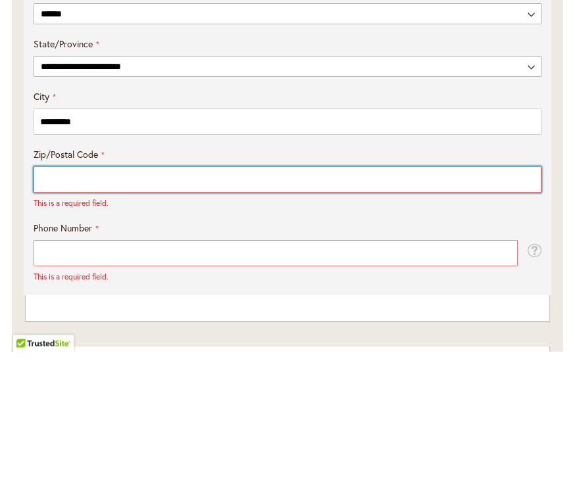
click at [195, 293] on input "Zip/Postal Code" at bounding box center [288, 306] width 508 height 26
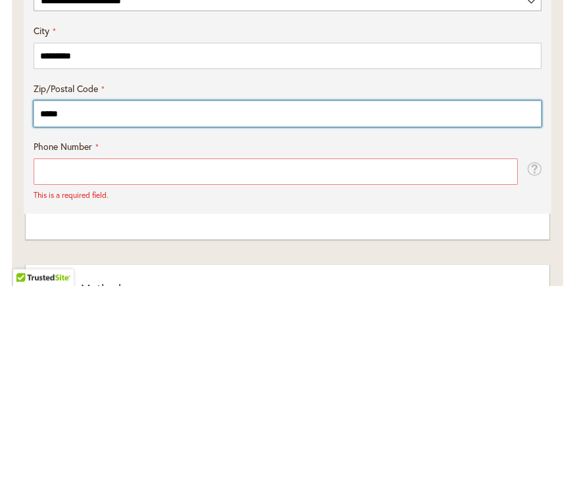
type input "*****"
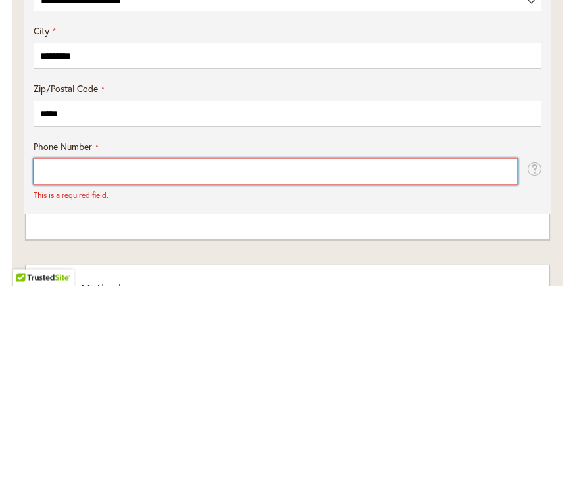
click at [244, 351] on input "Phone Number" at bounding box center [276, 364] width 484 height 26
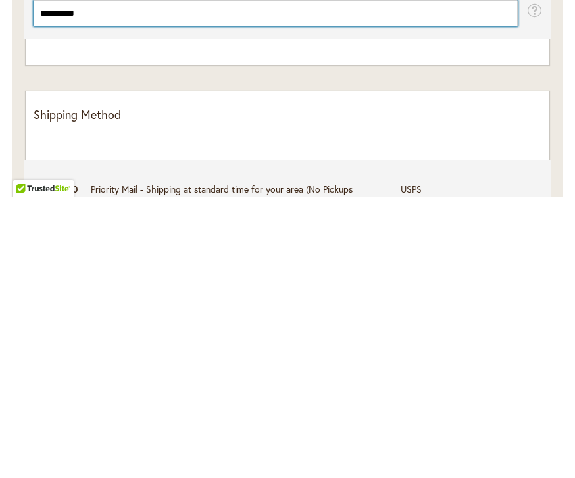
scroll to position [921, 0]
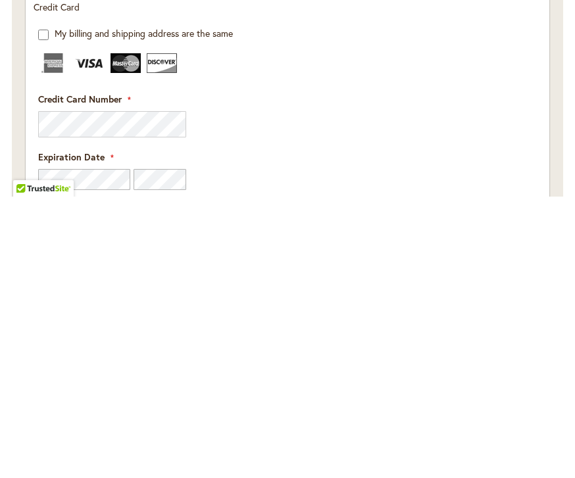
type input "**********"
click at [504, 432] on div "Expiration Date" at bounding box center [287, 451] width 499 height 39
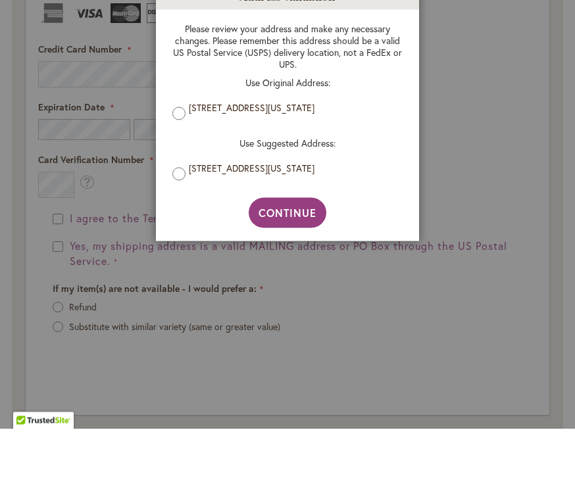
scroll to position [1894, 0]
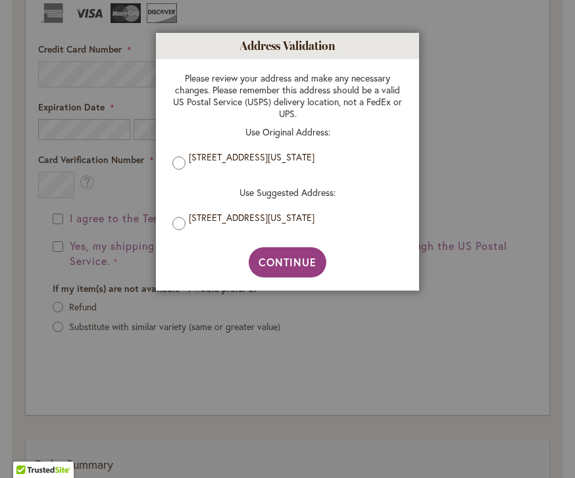
click at [296, 262] on span "Continue" at bounding box center [287, 262] width 59 height 14
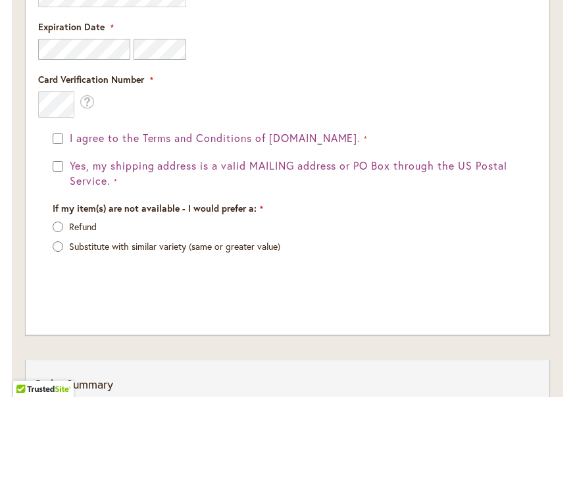
scroll to position [1975, 0]
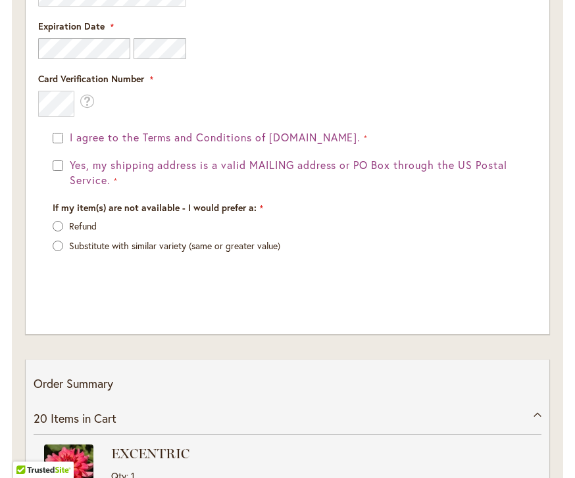
click at [55, 168] on div "Yes, my shipping address is a valid MAILING address or PO Box through the US Po…" at bounding box center [288, 173] width 470 height 30
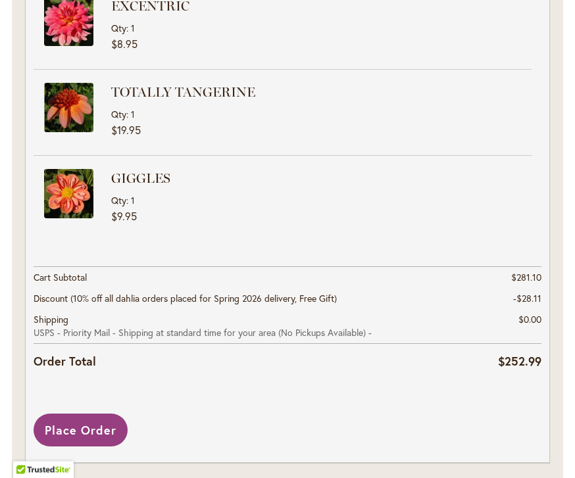
scroll to position [2423, 0]
click at [87, 422] on span "Place Order" at bounding box center [81, 430] width 72 height 16
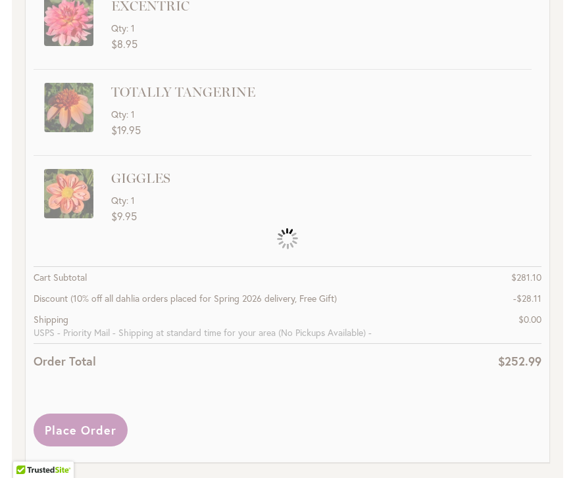
scroll to position [266, 0]
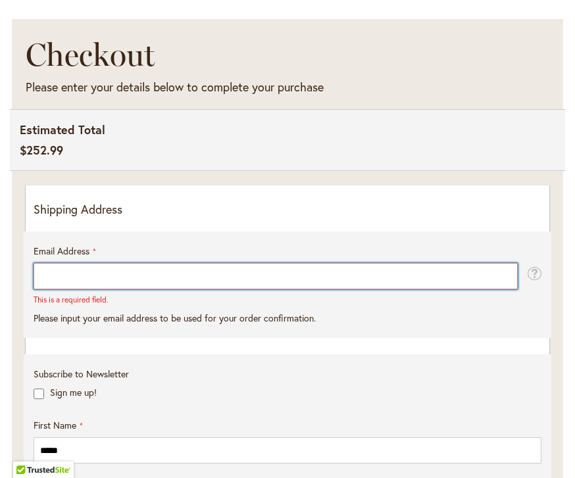
click at [185, 279] on input "Email Address" at bounding box center [276, 276] width 484 height 26
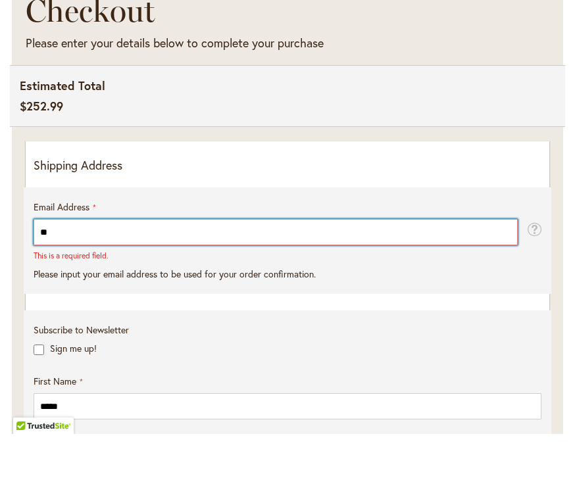
type input "*"
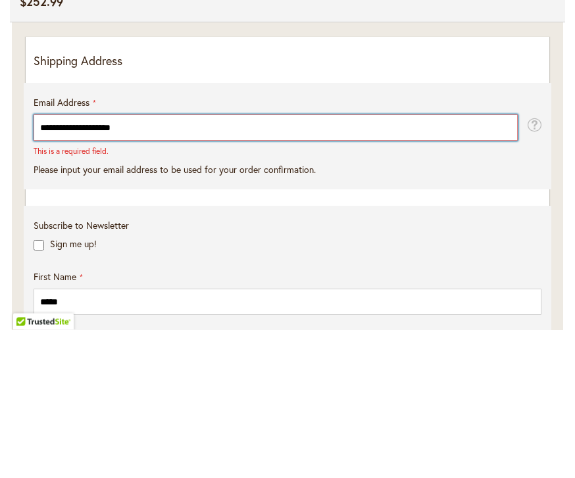
type input "**********"
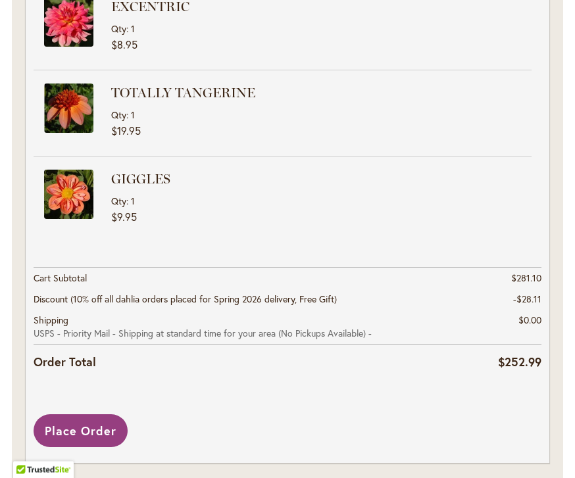
scroll to position [2411, 0]
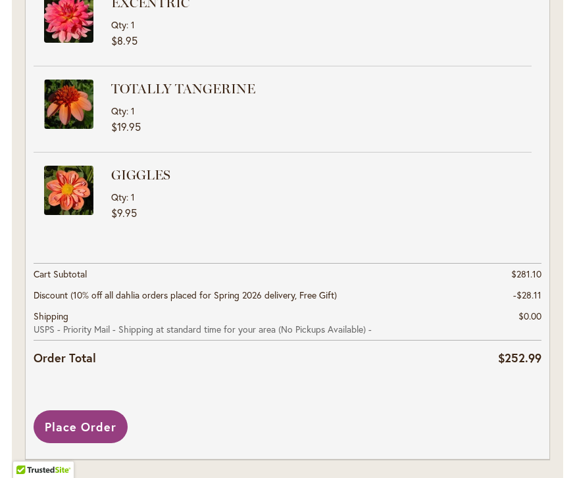
click at [86, 419] on span "Place Order" at bounding box center [81, 427] width 72 height 16
